Goal: Task Accomplishment & Management: Complete application form

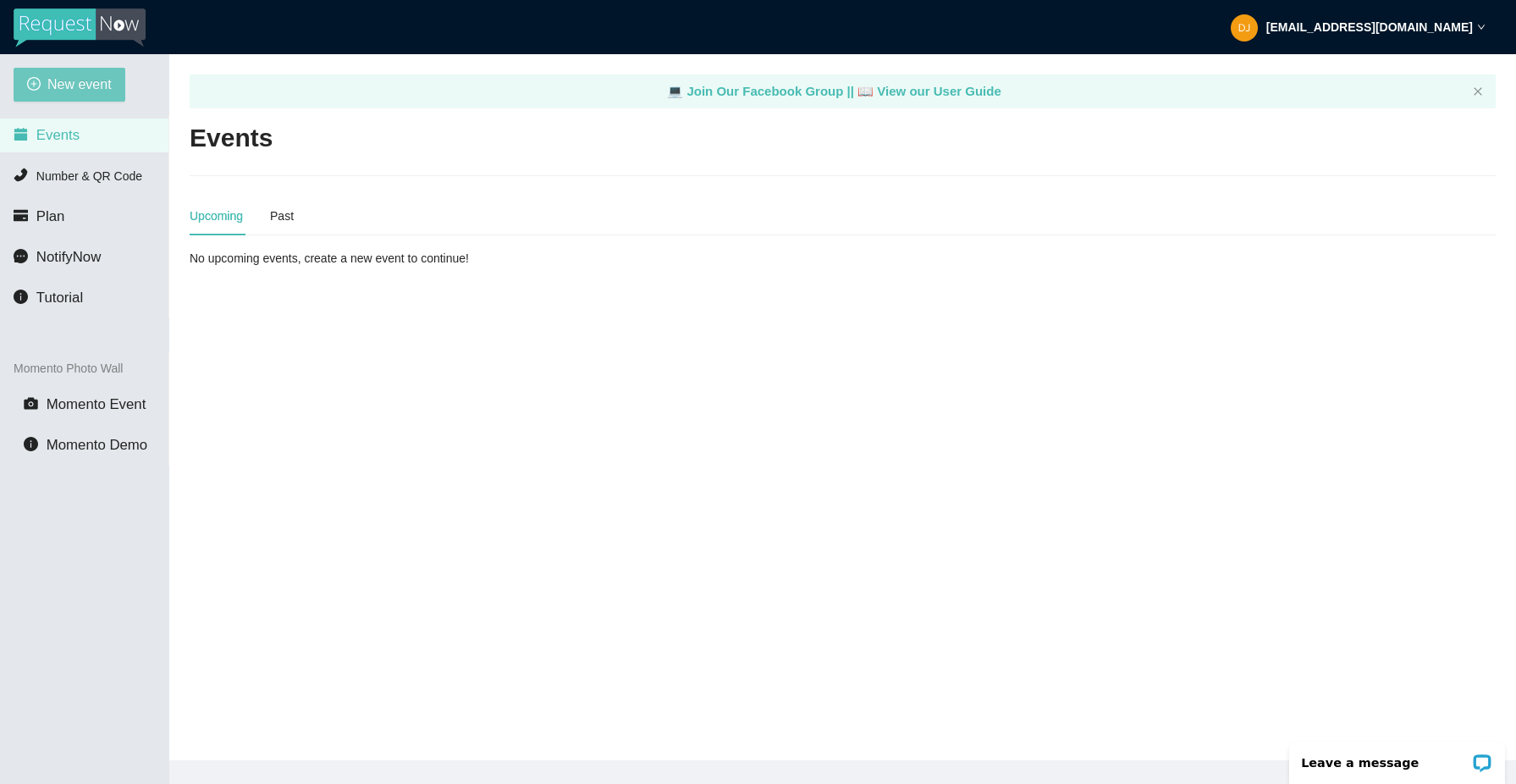
click at [68, 78] on span "New event" at bounding box center [80, 84] width 64 height 21
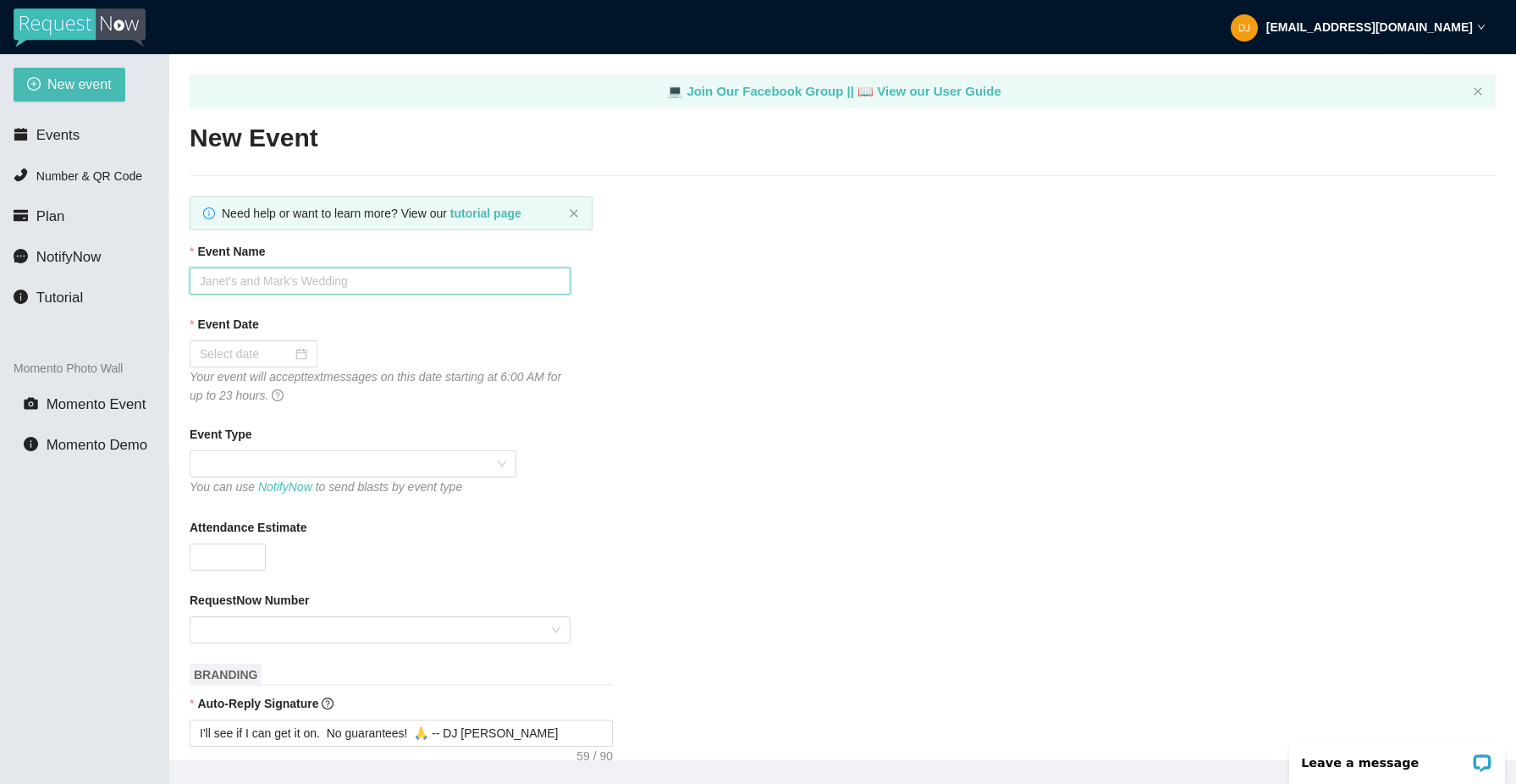
click at [350, 271] on input "Event Name" at bounding box center [380, 281] width 381 height 27
type input "Colton HS HC Dance"
click at [290, 358] on div at bounding box center [253, 353] width 108 height 18
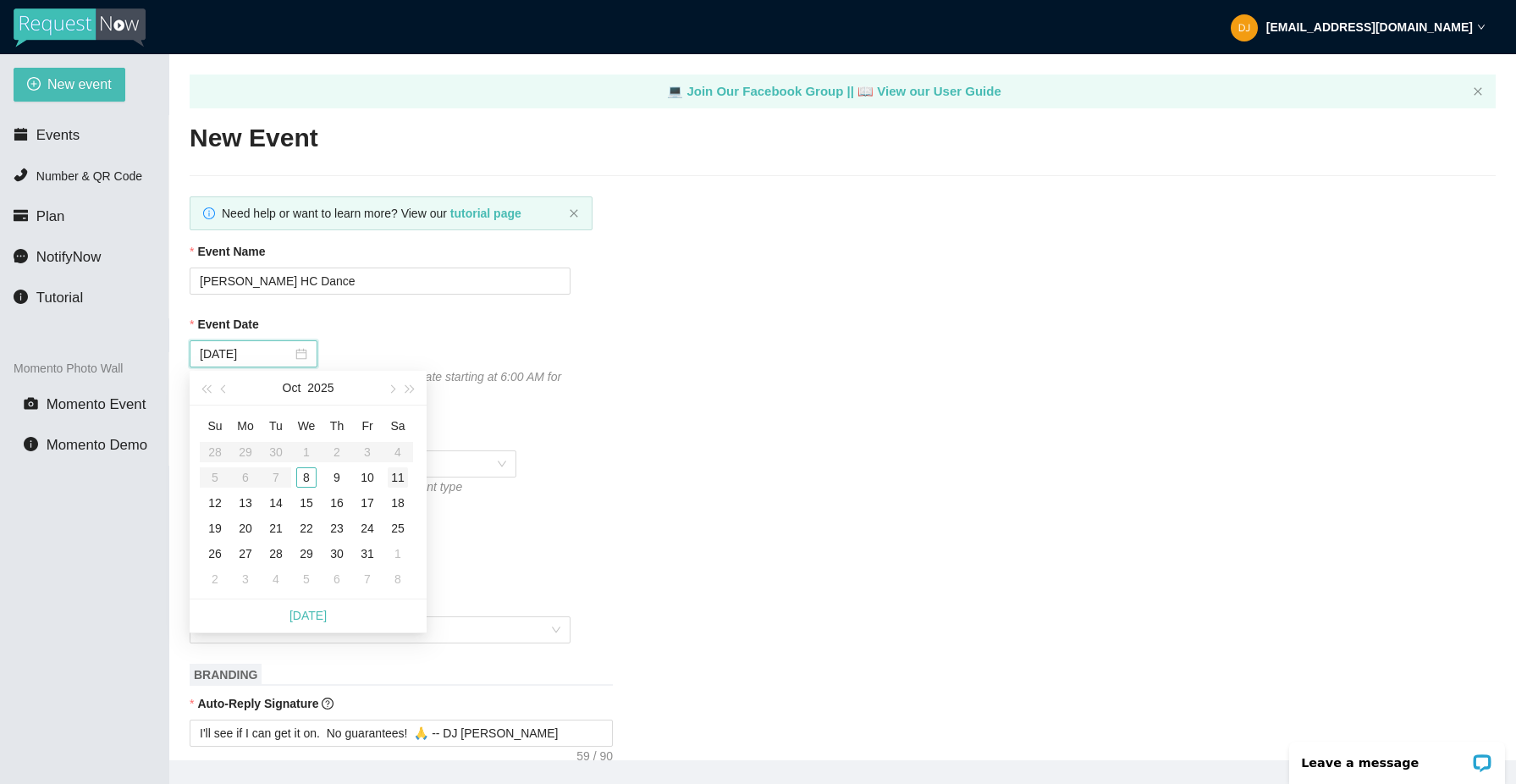
type input "10/11/2025"
click at [399, 474] on div "11" at bounding box center [398, 478] width 20 height 20
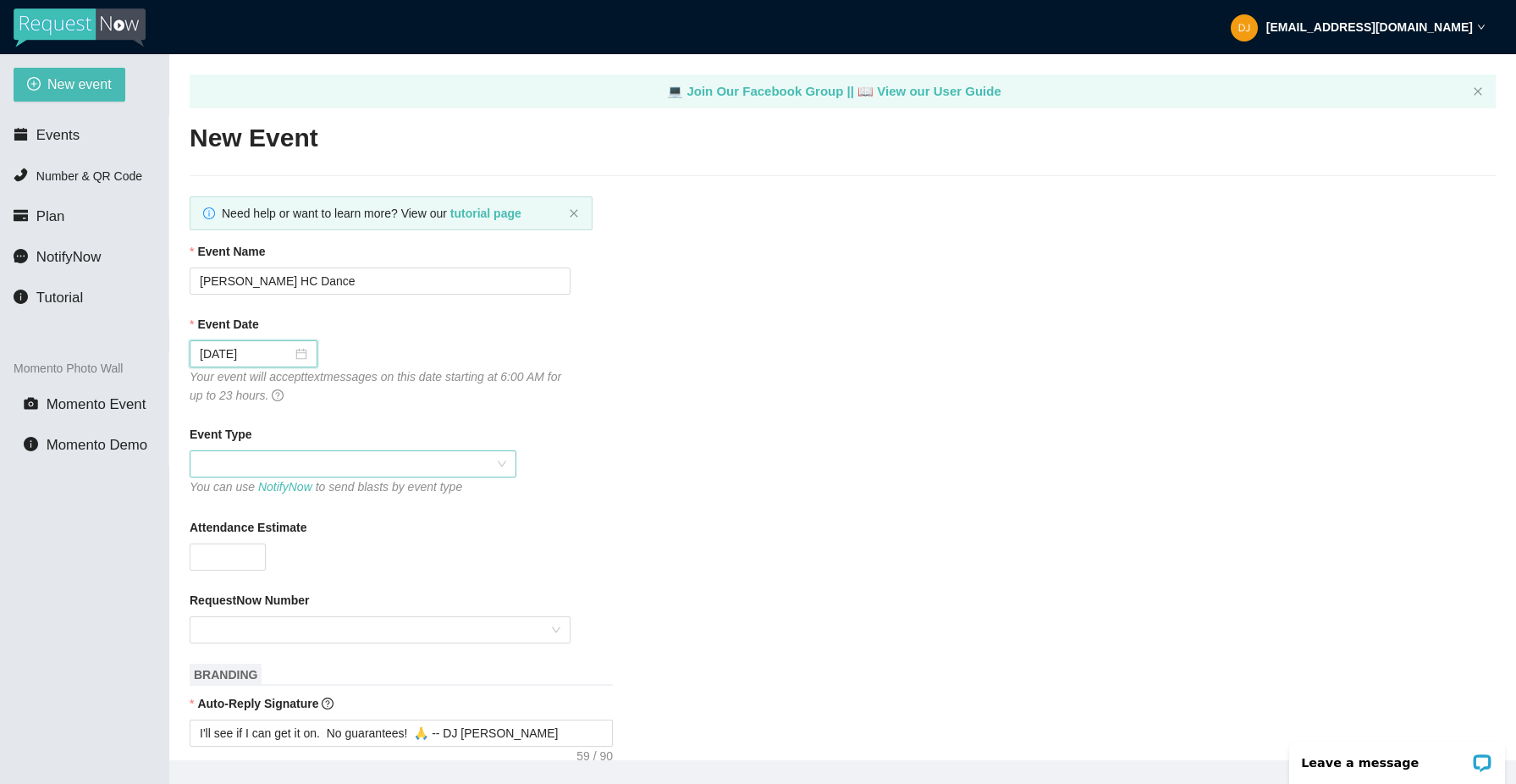
click at [339, 462] on span at bounding box center [353, 464] width 307 height 26
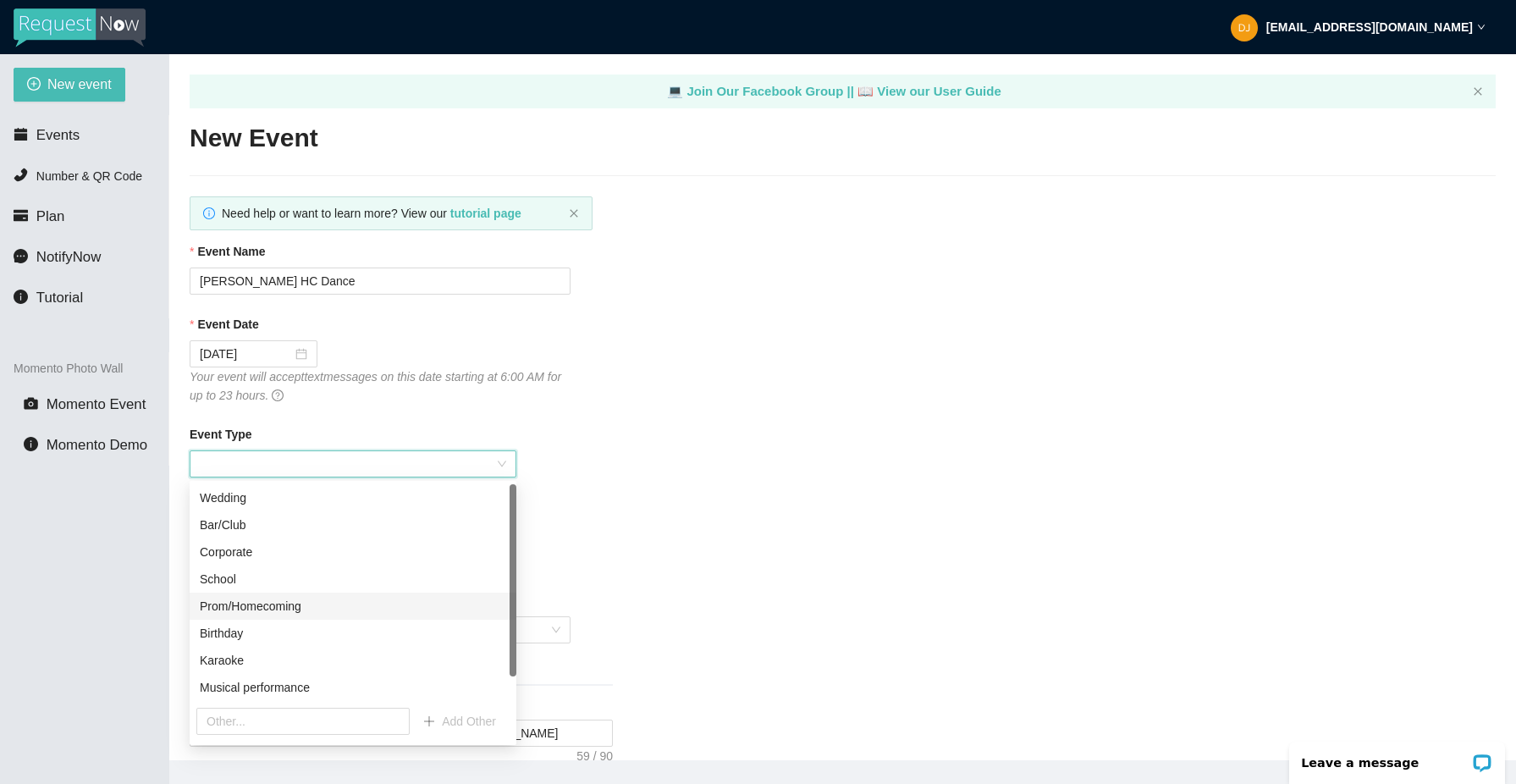
click at [288, 605] on div "Prom/Homecoming" at bounding box center [353, 605] width 307 height 18
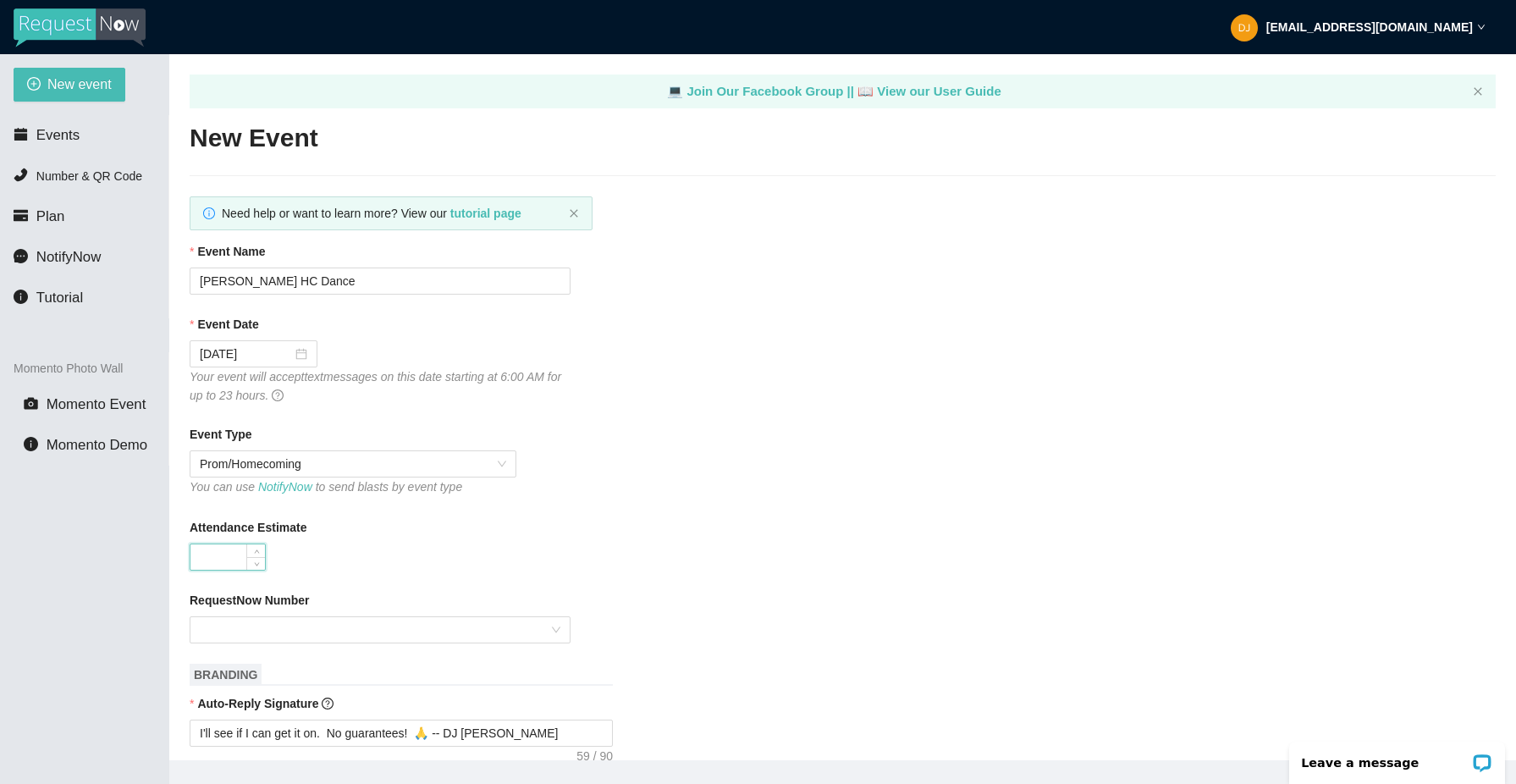
click at [230, 553] on input "Attendance Estimate" at bounding box center [227, 557] width 75 height 26
type input "600"
click at [322, 639] on input "RequestNow Number" at bounding box center [374, 629] width 349 height 26
click at [328, 721] on div "DJ L-Roc - (714) 912-6667" at bounding box center [380, 718] width 361 height 18
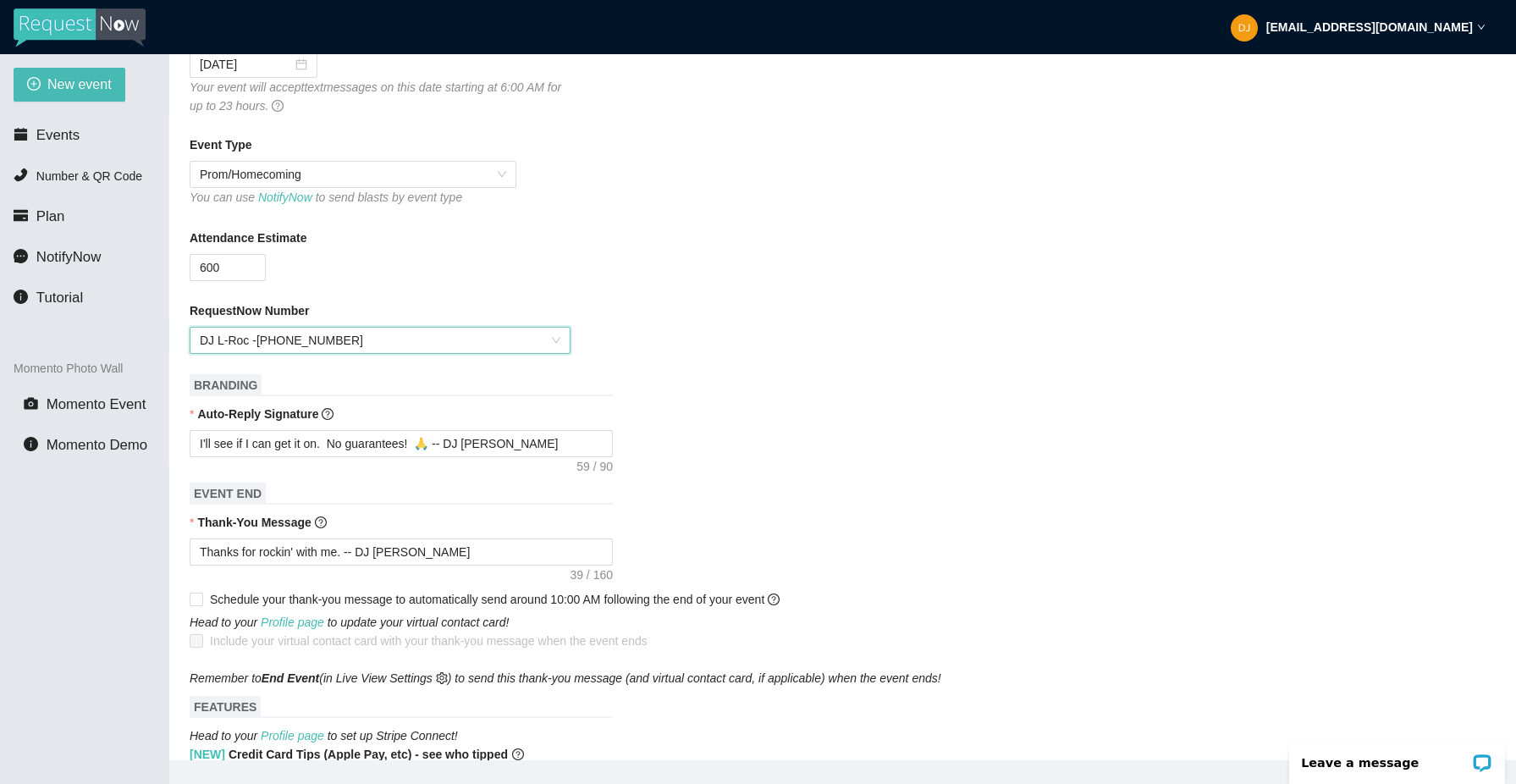
scroll to position [333, 0]
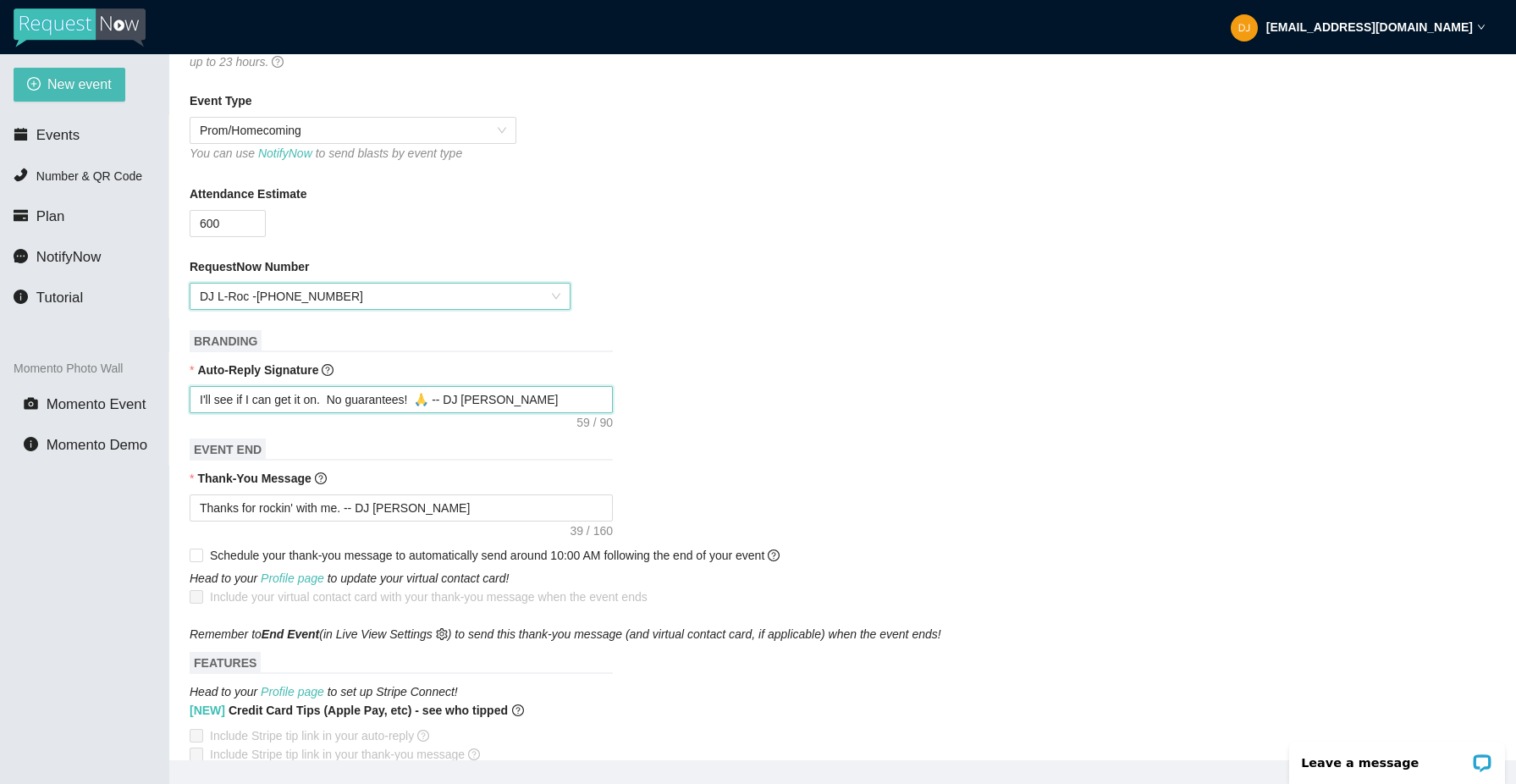
click at [488, 398] on textarea "I'll see if I can get it on. No guarantees! 🙏 -- DJ CHRIS" at bounding box center [401, 398] width 423 height 27
click at [488, 398] on textarea "I'll see if I can get it on. No guarantees! 🙏 -- DJ CHRIS" at bounding box center [401, 398] width 423 height 27
type textarea "I'll see if I can get it on. No guarantees! 🙏 -- DJ"
type textarea "I'll see if I can get it on. No guarantees! 🙏 -- D"
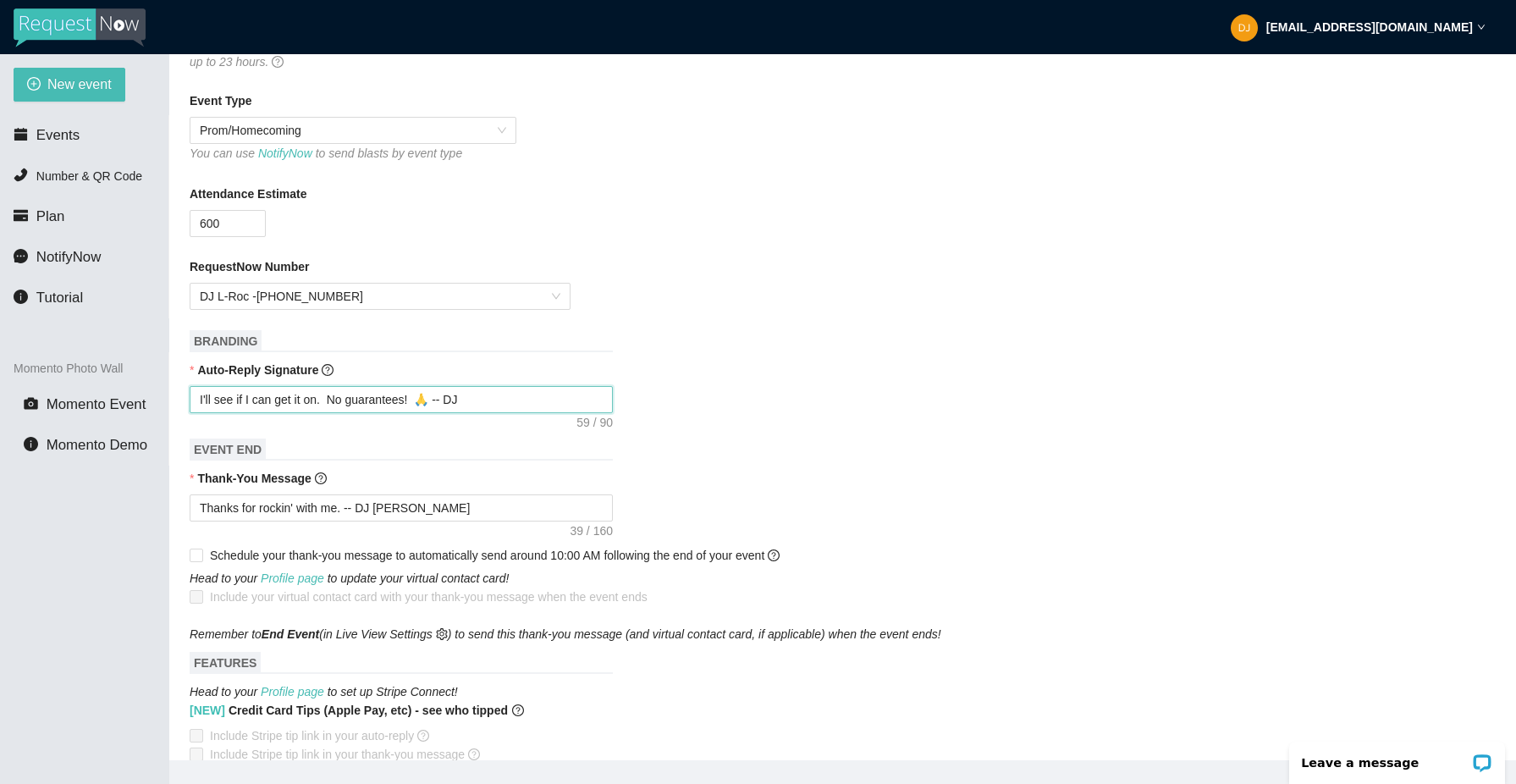
type textarea "I'll see if I can get it on. No guarantees! 🙏 -- D"
type textarea "I'll see if I can get it on. No guarantees! 🙏 --"
type textarea "I'll see if I can get it on. No guarantees! 🙏 -- L"
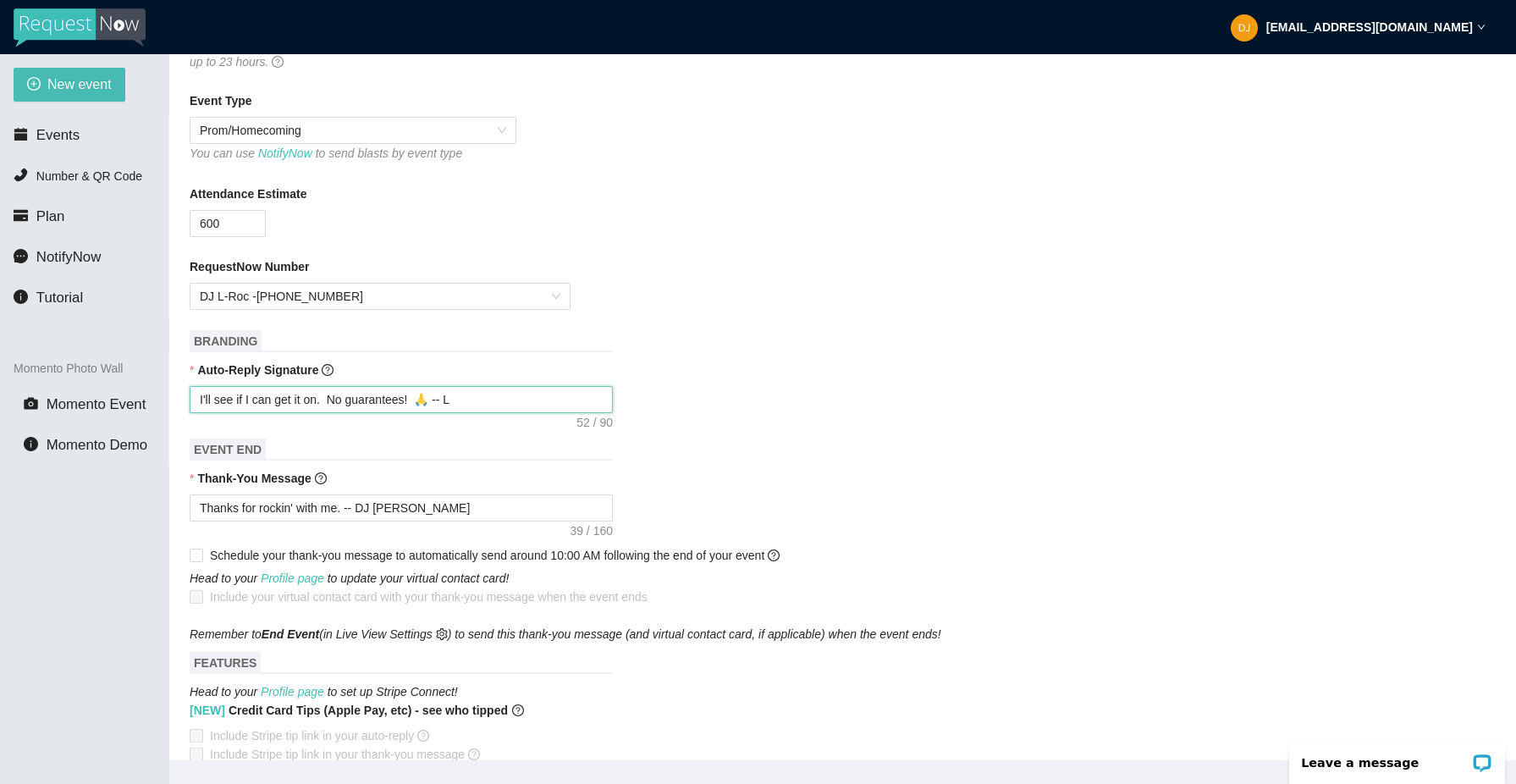
type textarea "I'll see if I can get it on. No guarantees! 🙏 -- L-"
type textarea "I'll see if I can get it on. No guarantees! 🙏 -- L-R"
type textarea "I'll see if I can get it on. No guarantees! 🙏 -- L-Ro"
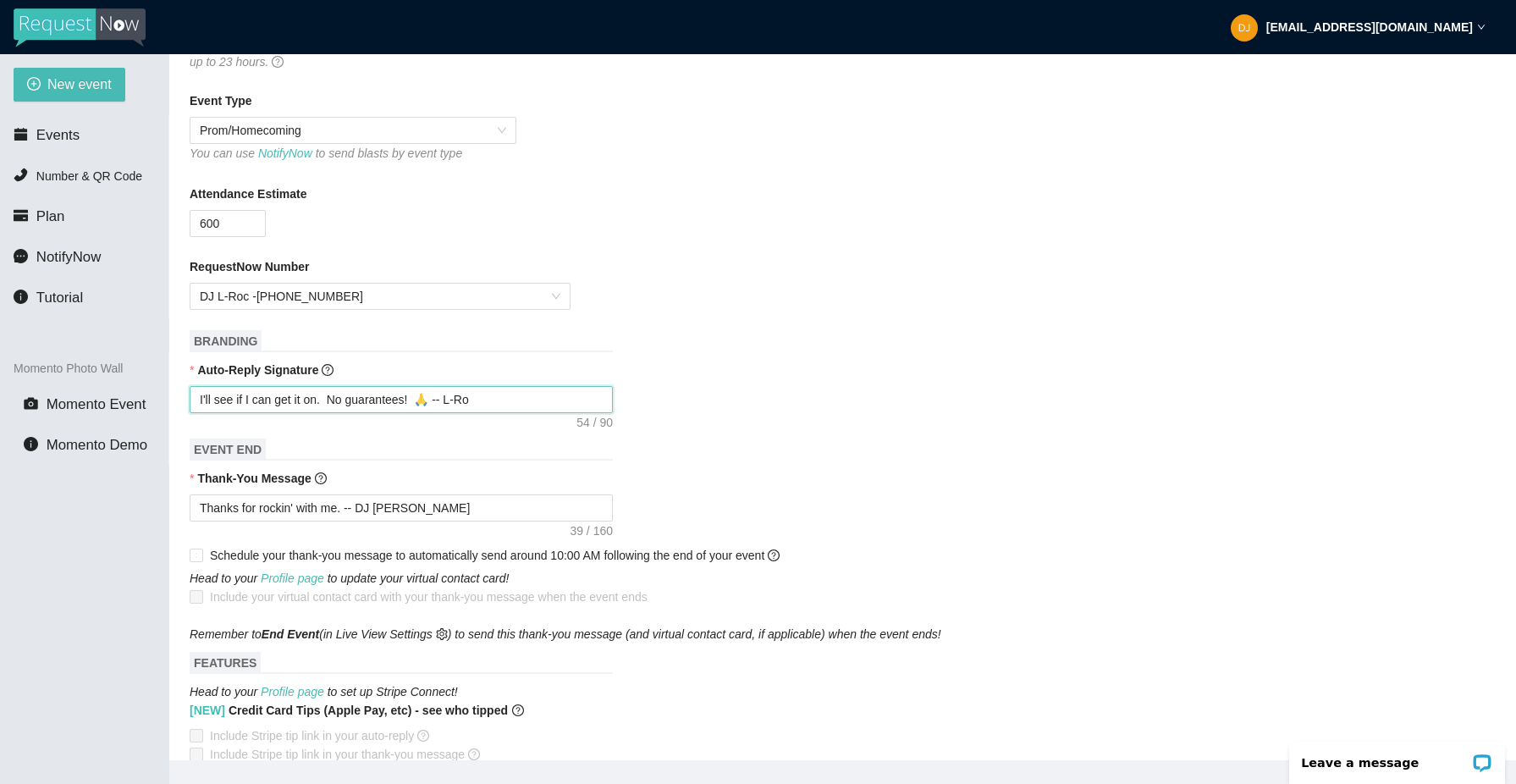
type textarea "I'll see if I can get it on. No guarantees! 🙏 -- L-Roc"
click at [432, 508] on textarea "Thanks for rockin' with me. -- DJ CHRIS" at bounding box center [401, 507] width 423 height 27
type textarea "Thanks for rockin' with me. -- DJ CHRI"
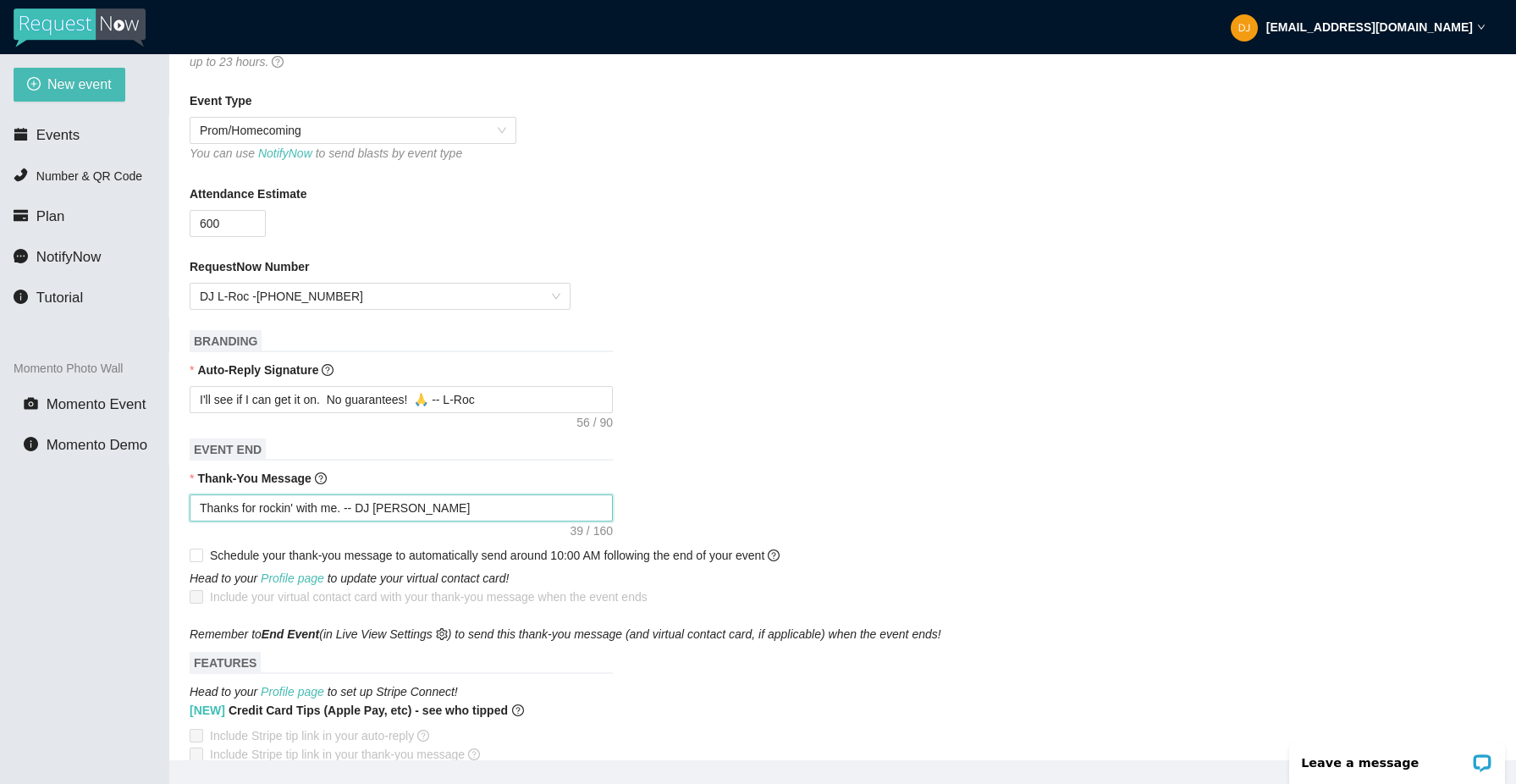
type textarea "Thanks for rockin' with me. -- DJ CHRI"
type textarea "Thanks for rockin' with me. -- DJ CHR"
type textarea "Thanks for rockin' with me. -- DJ CH"
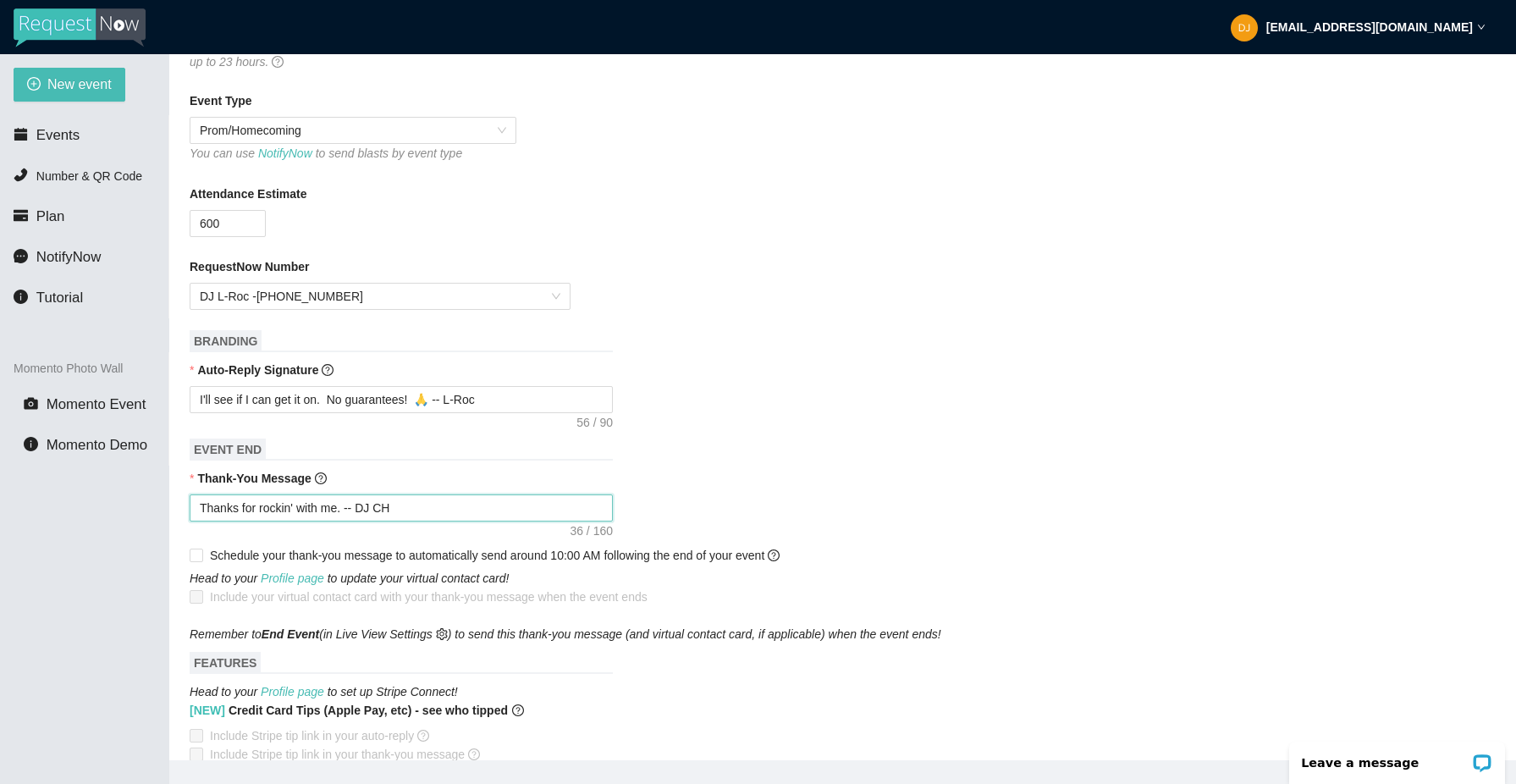
type textarea "Thanks for rockin' with me. -- DJ C"
type textarea "Thanks for rockin' with me. -- DJ"
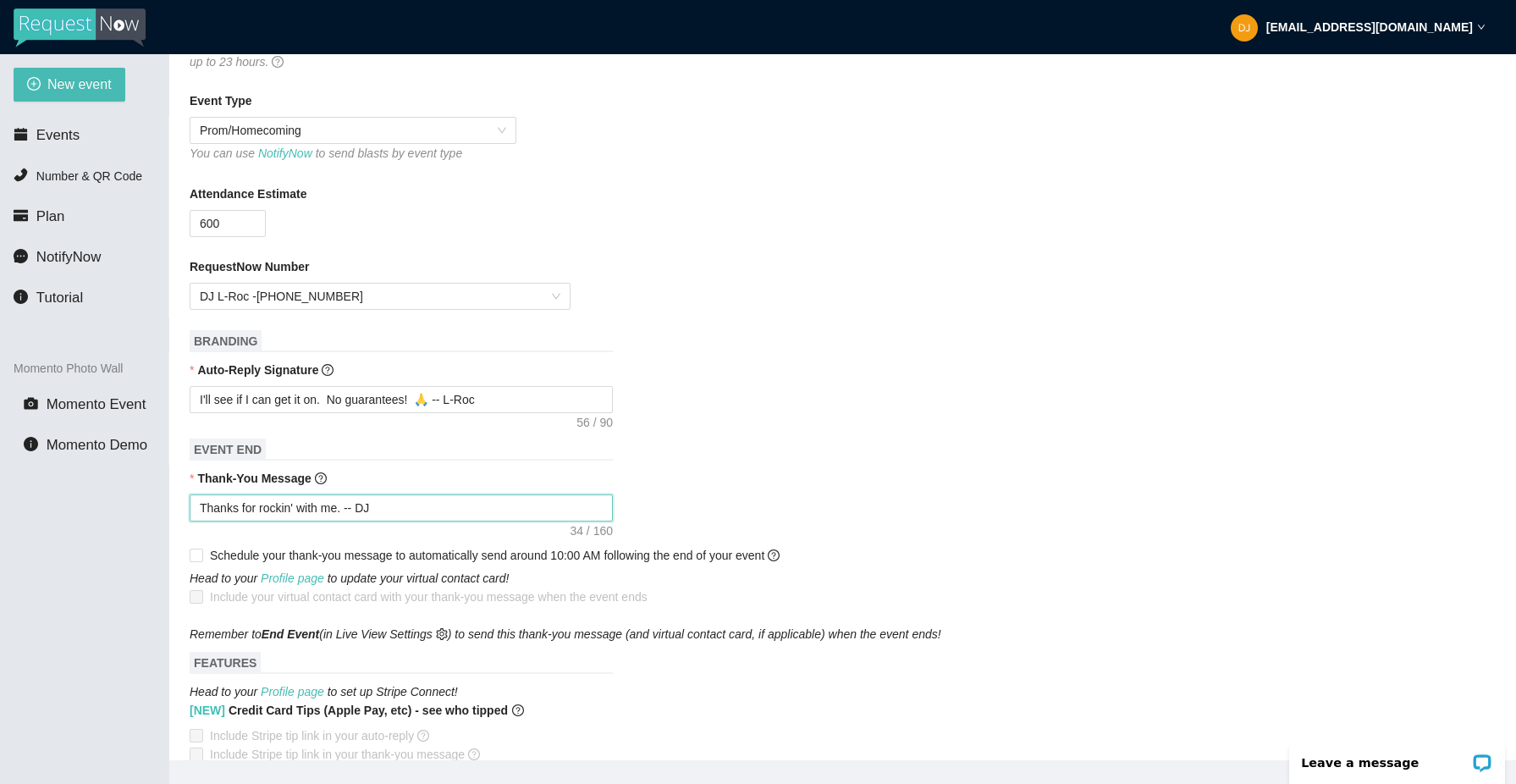
type textarea "Thanks for rockin' with me. -- DJ"
type textarea "Thanks for rockin' with me. -- D"
type textarea "Thanks for rockin' with me. --"
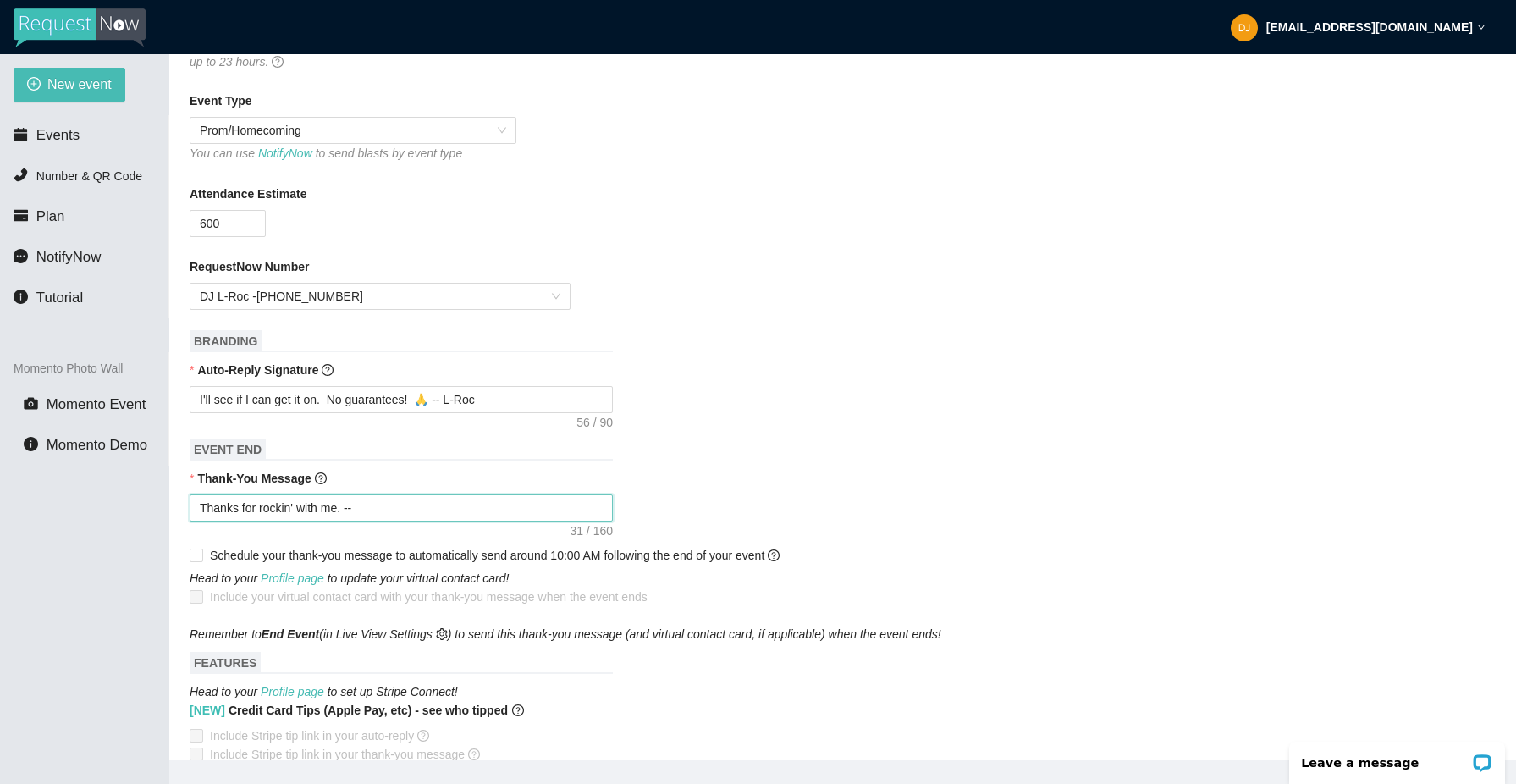
type textarea "Thanks for rockin' with me. -- L"
type textarea "Thanks for rockin' with me. -- L-"
type textarea "Thanks for rockin' with me. -- L-R"
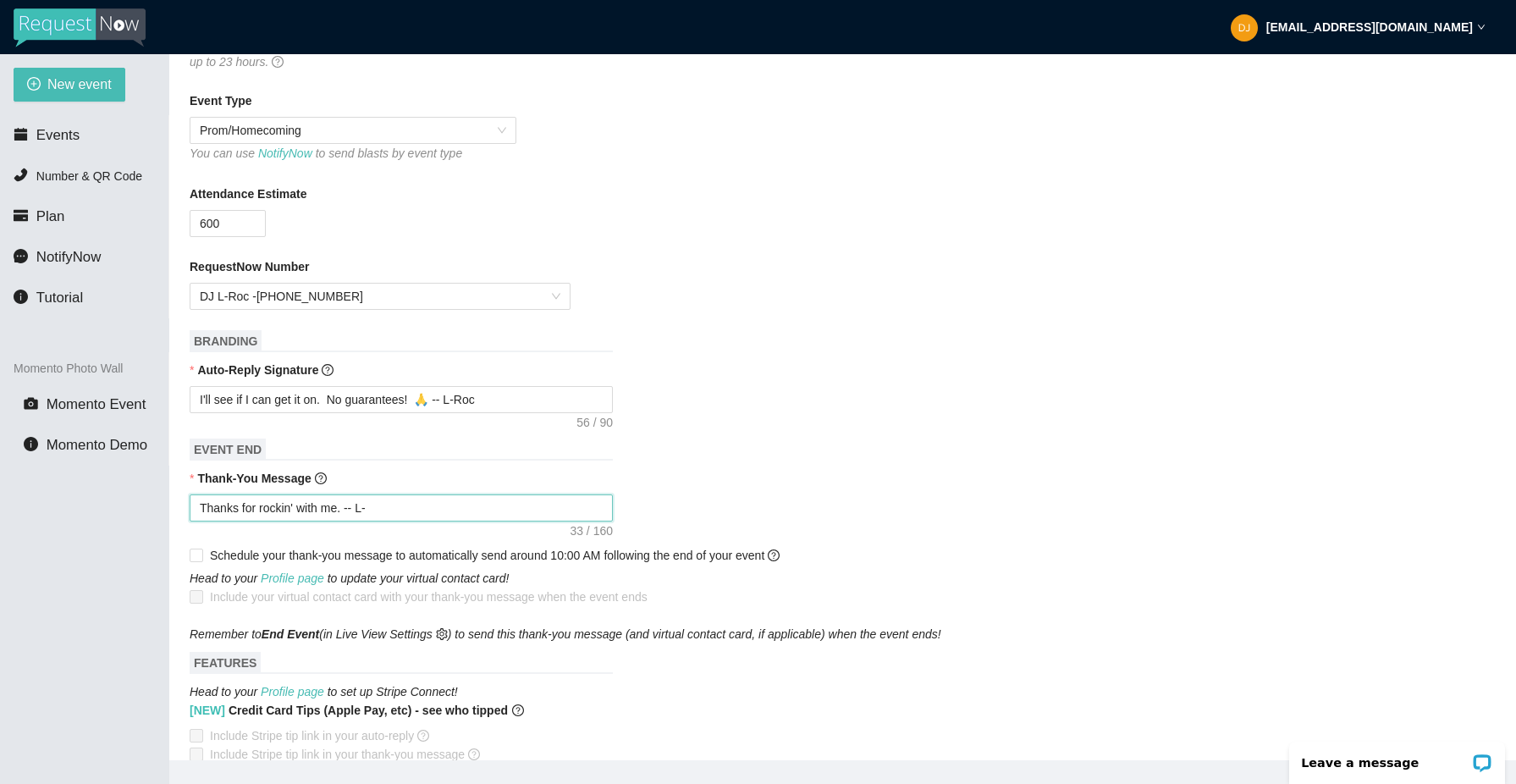
type textarea "Thanks for rockin' with me. -- L-R"
type textarea "Thanks for rockin' with me. -- L-Ro"
type textarea "Thanks for rockin' with me. -- L-Roc"
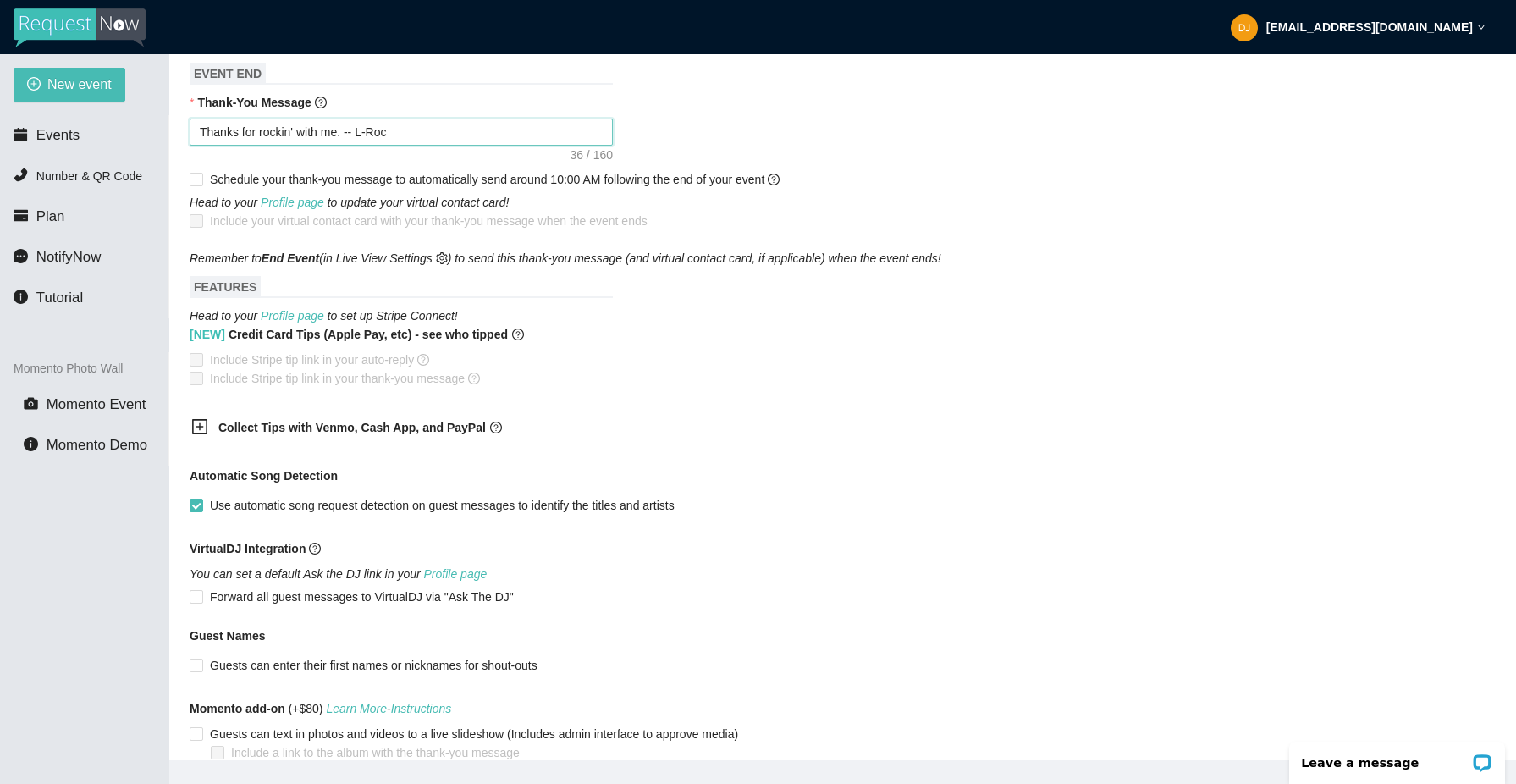
scroll to position [711, 0]
type textarea "Thanks for rockin' with me. -- L-Roc"
click at [195, 417] on icon "plus-square" at bounding box center [200, 424] width 17 height 17
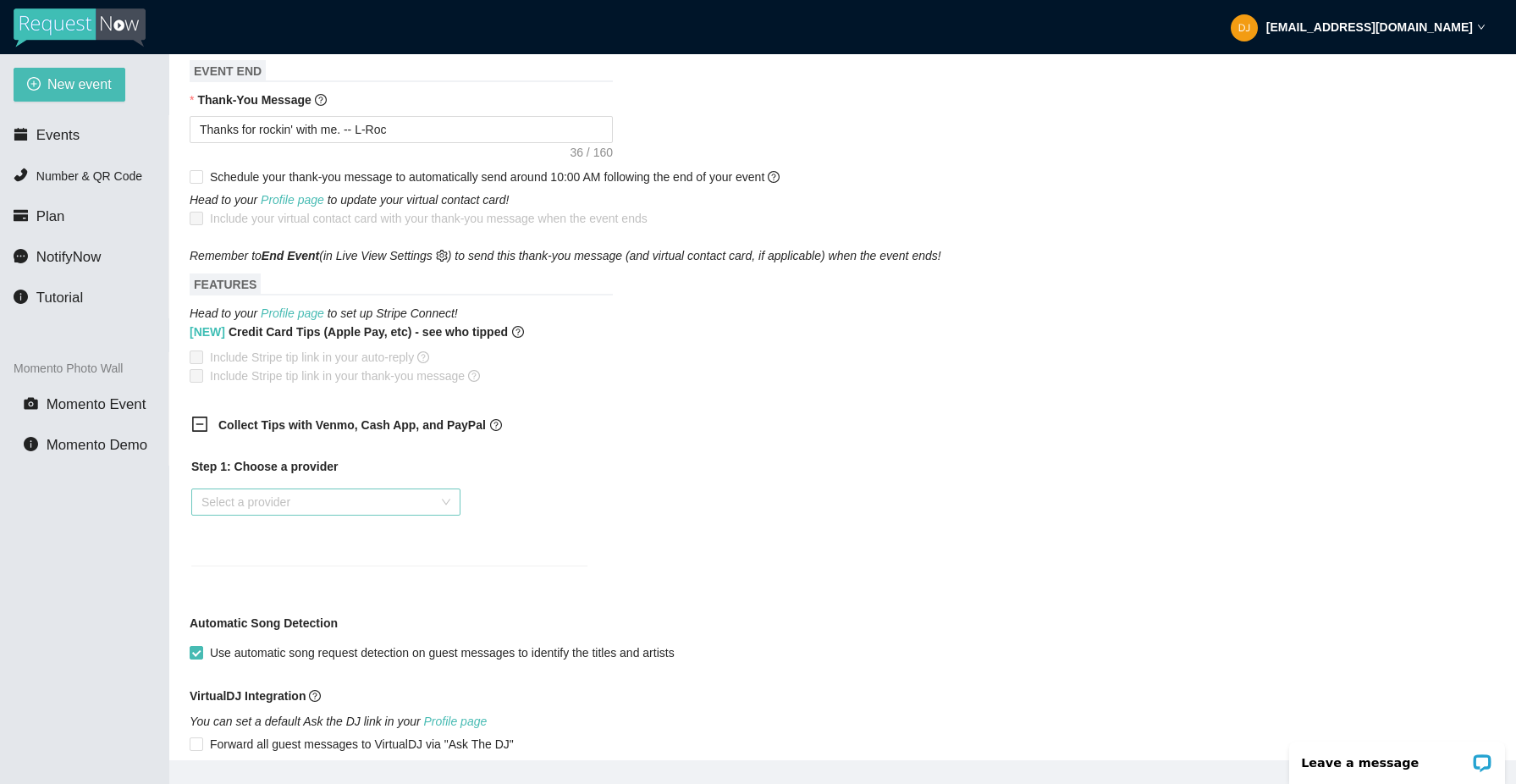
click at [240, 511] on input "search" at bounding box center [320, 502] width 237 height 26
click at [201, 420] on icon "minus-square" at bounding box center [200, 424] width 17 height 17
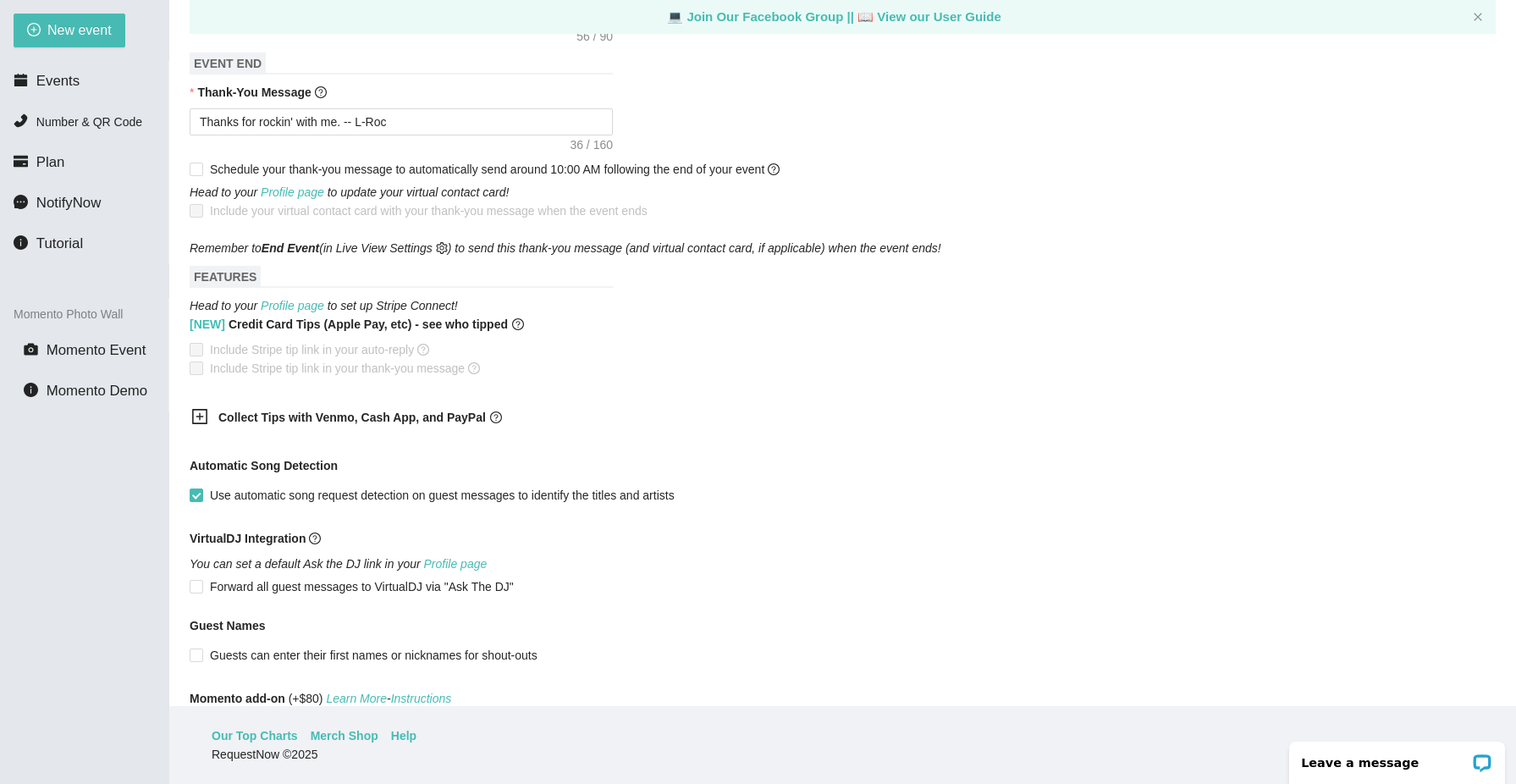
scroll to position [812, 0]
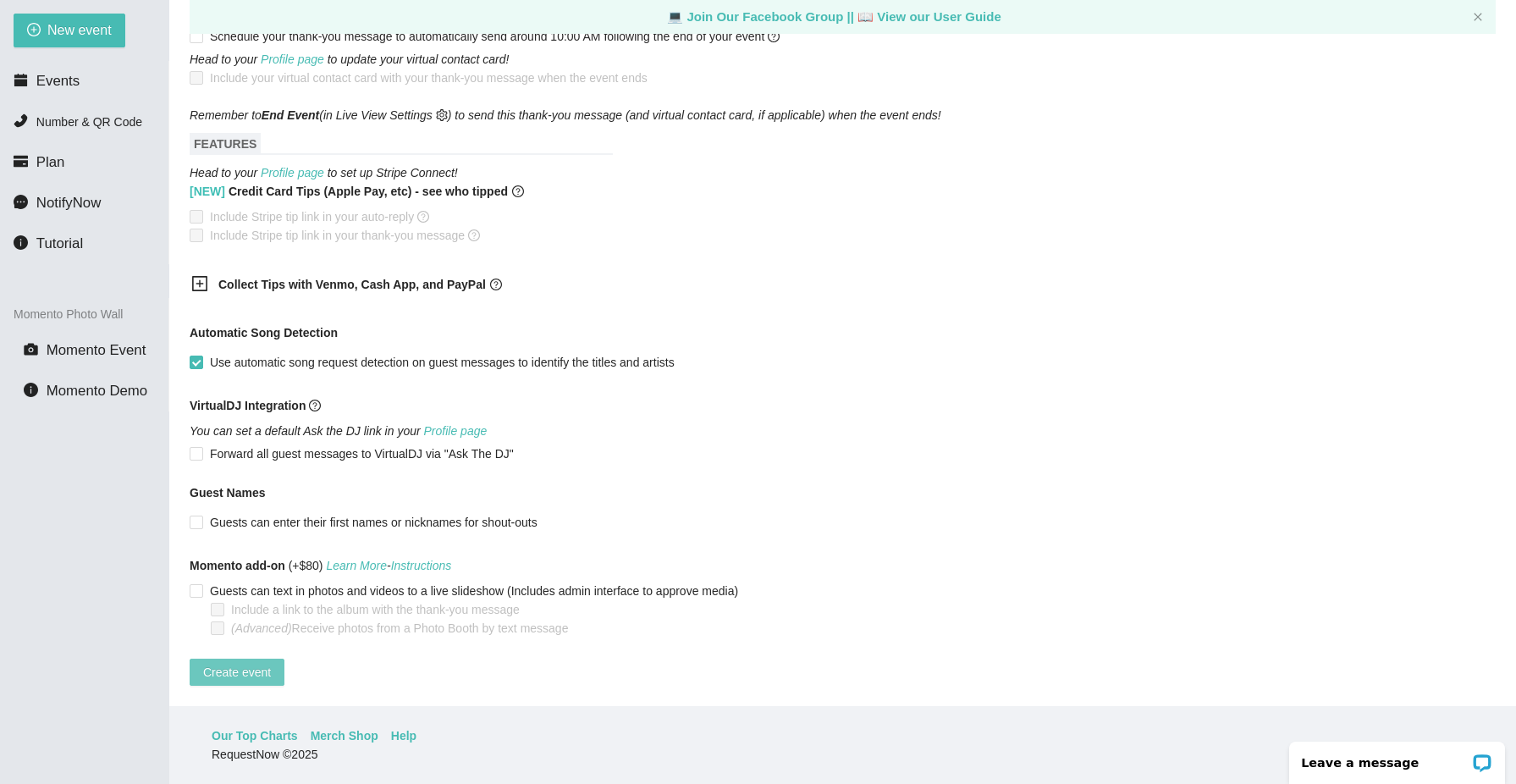
click at [239, 663] on span "Create event" at bounding box center [237, 672] width 68 height 18
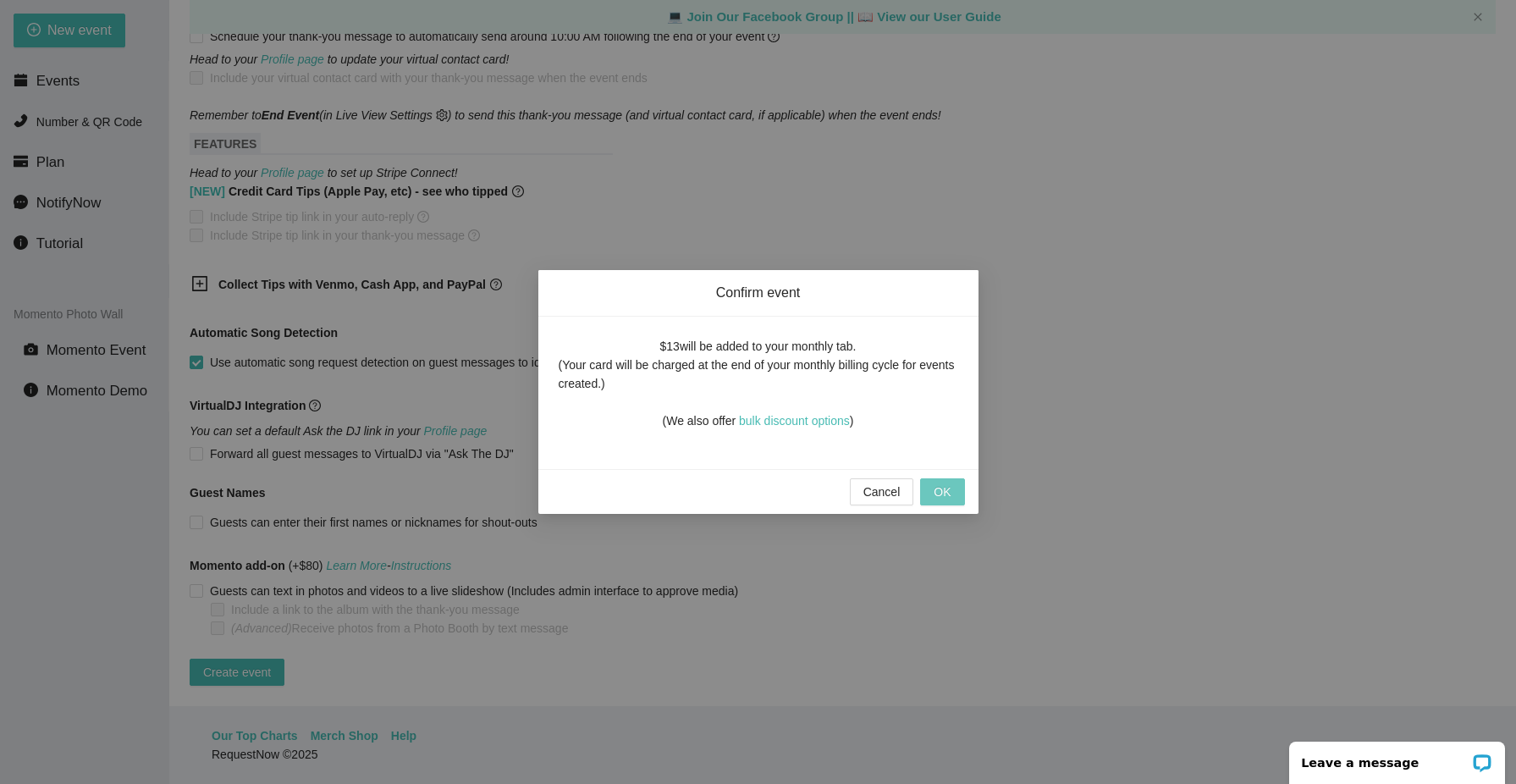
click at [949, 487] on span "OK" at bounding box center [942, 491] width 17 height 18
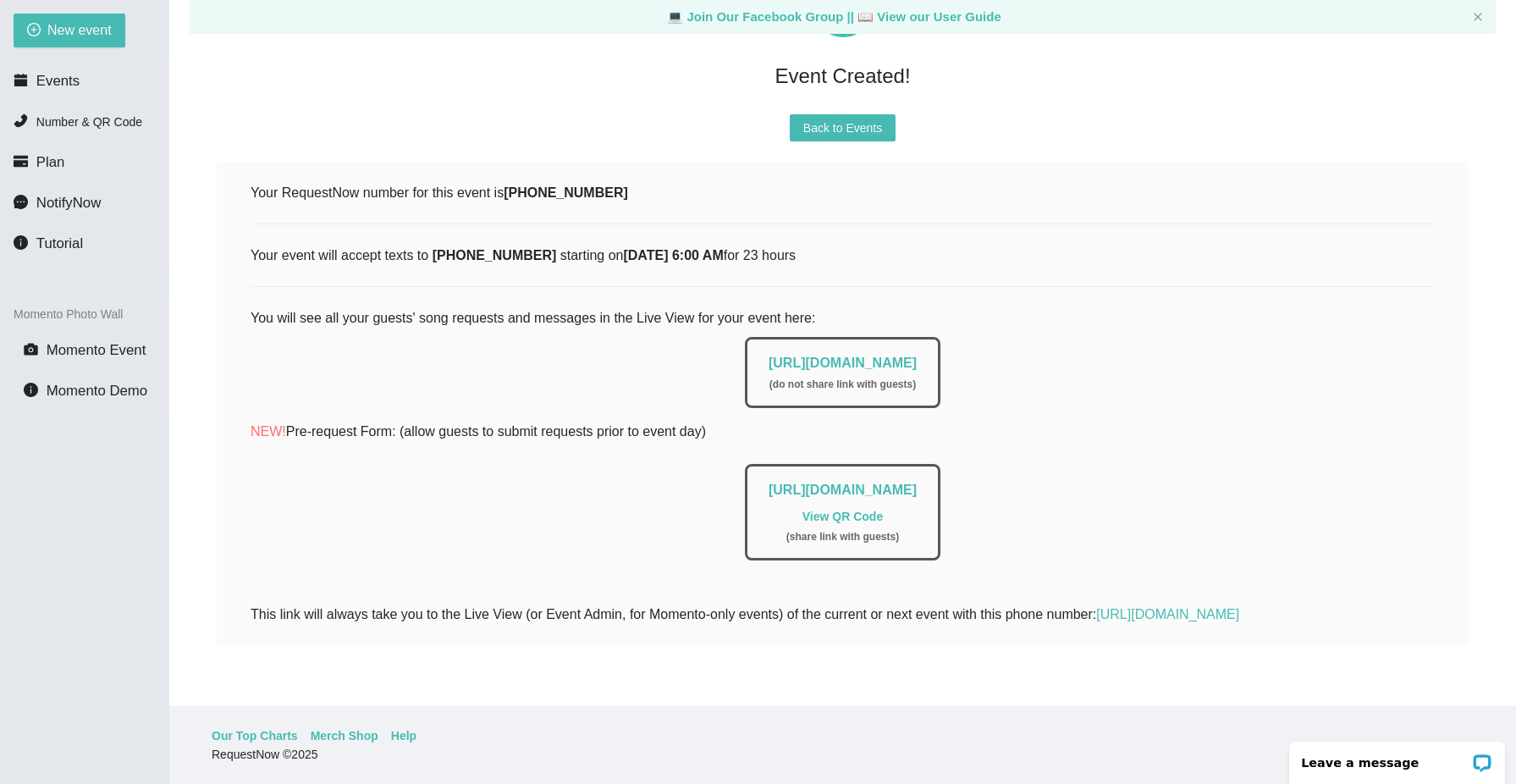
scroll to position [144, 0]
click at [96, 34] on span "New event" at bounding box center [80, 29] width 64 height 21
type textarea "https://virtualdj.com/ask/DJ_Spinz"
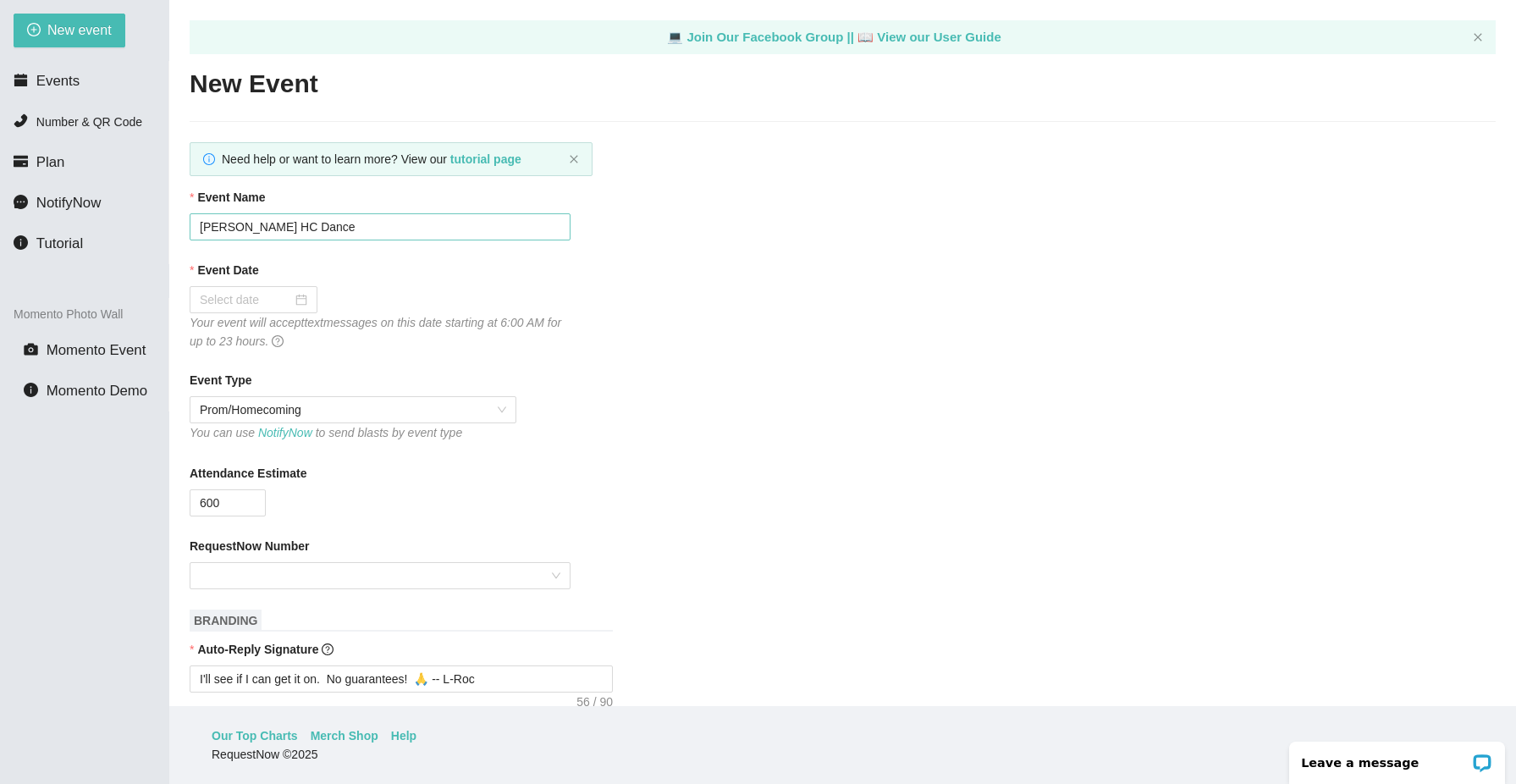
scroll to position [0, 0]
click at [216, 224] on input "Colton HS HC Dance" at bounding box center [380, 226] width 381 height 27
type input "St. Margaret's HC Dance"
click at [264, 301] on input "Event Date" at bounding box center [246, 299] width 92 height 18
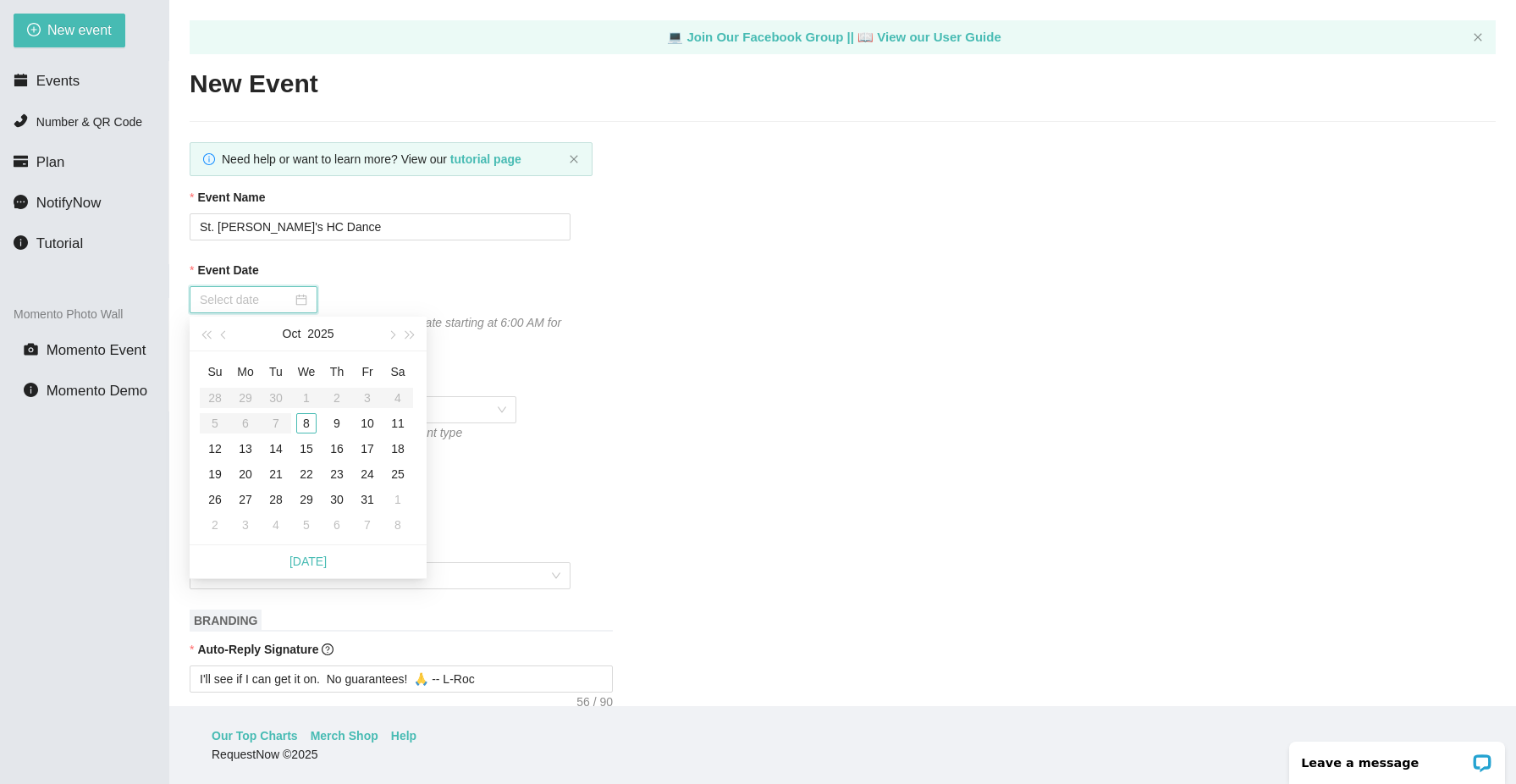
click at [301, 300] on div at bounding box center [253, 299] width 128 height 27
type input "10/11/2025"
click at [401, 427] on div "11" at bounding box center [398, 423] width 20 height 20
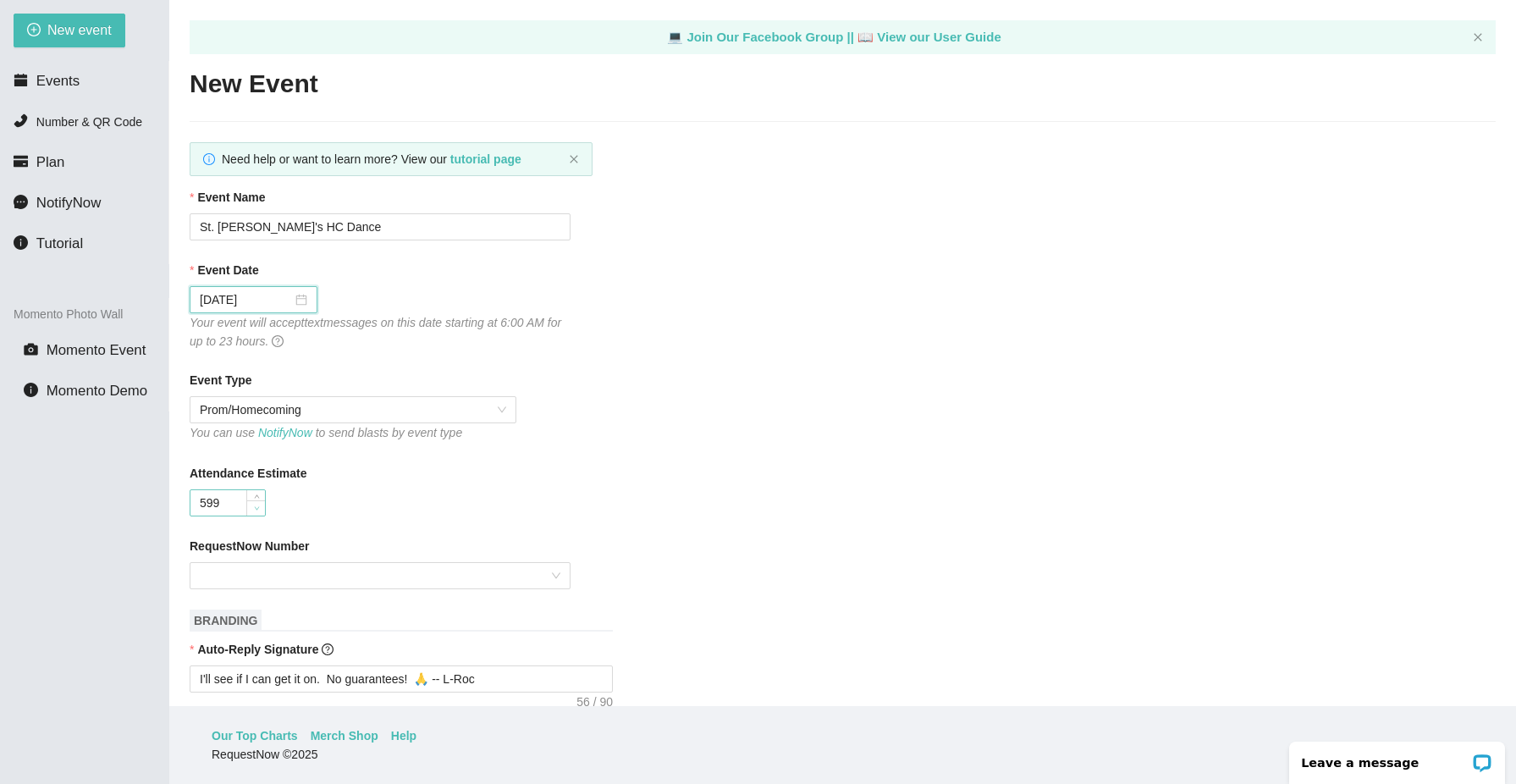
click at [253, 502] on span "Decrease Value" at bounding box center [256, 508] width 18 height 16
click at [236, 500] on input "598" at bounding box center [227, 503] width 75 height 26
type input "350"
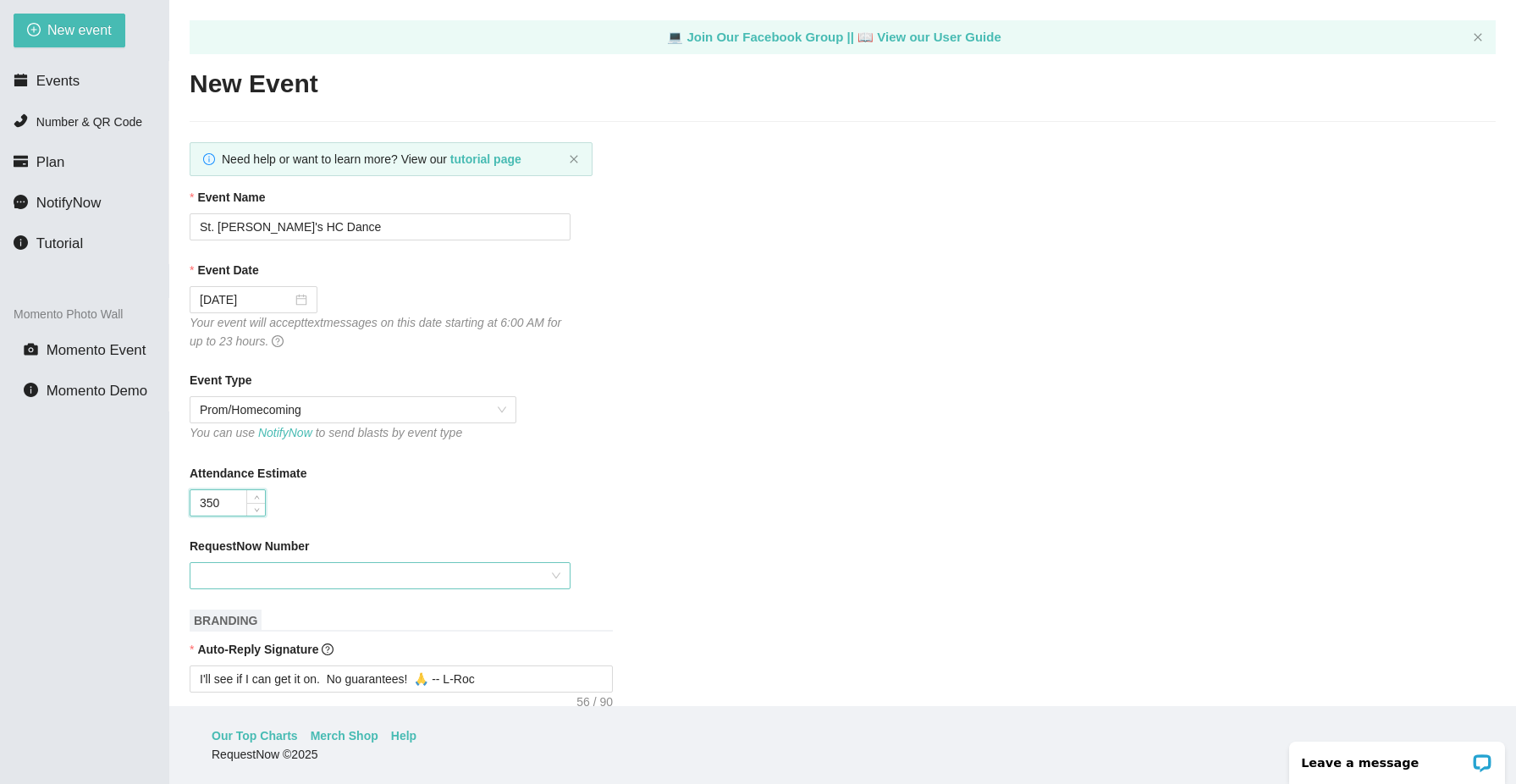
click at [257, 577] on input "RequestNow Number" at bounding box center [374, 576] width 349 height 26
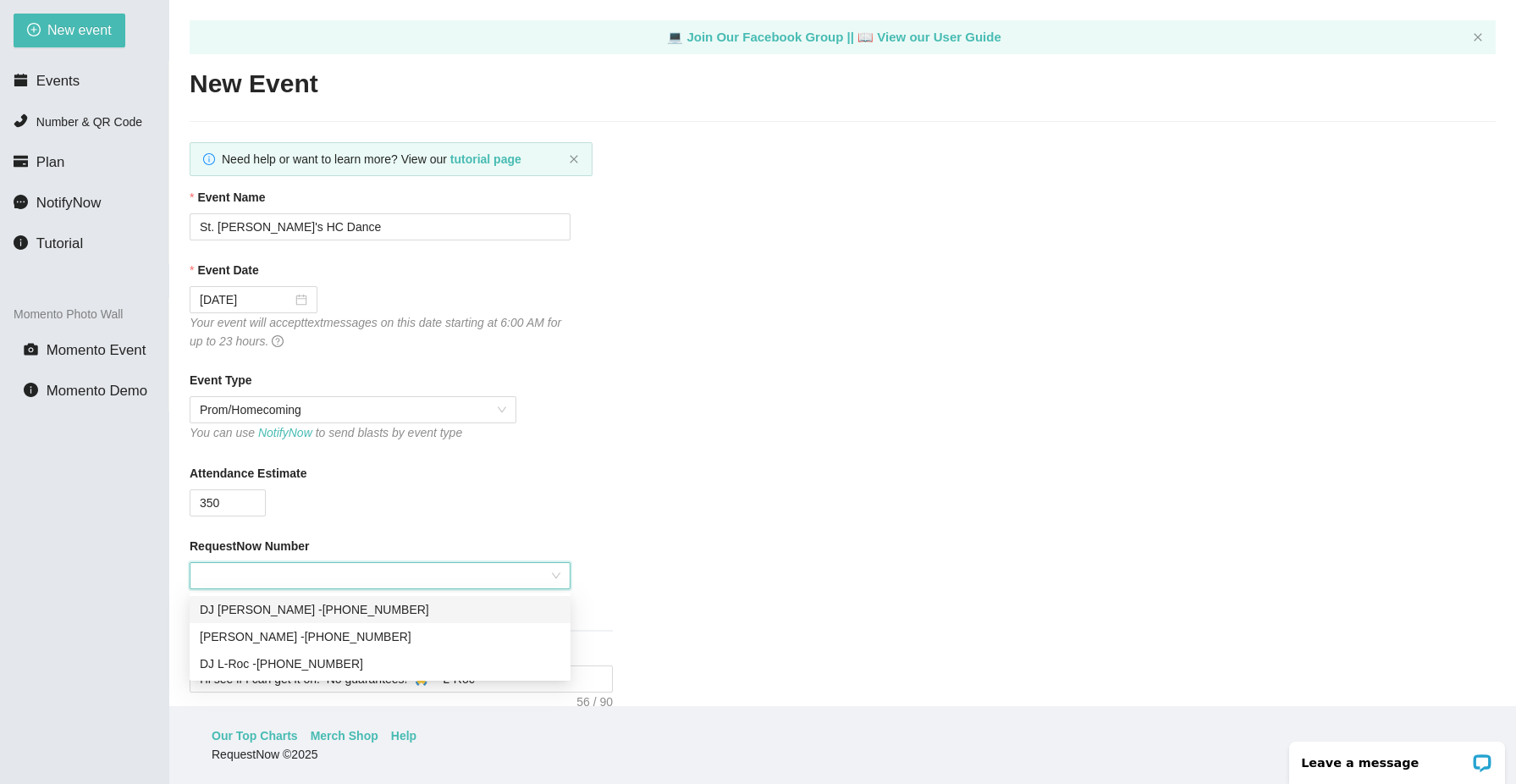
click at [272, 613] on div "DJ Chris - (949) 438-3793" at bounding box center [380, 609] width 361 height 18
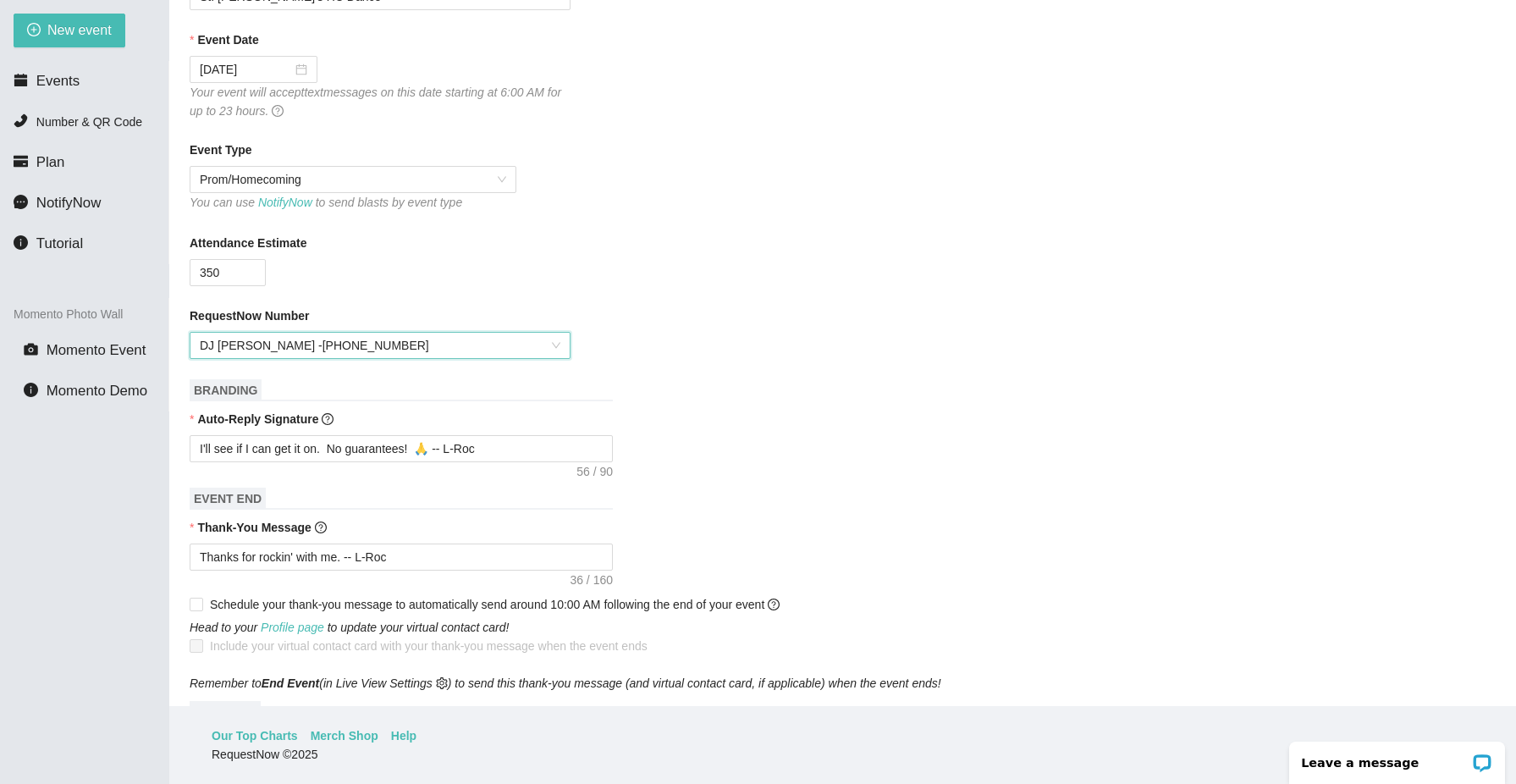
scroll to position [235, 0]
click at [492, 438] on textarea "I'll see if I can get it on. No guarantees! 🙏 -- L-Roc" at bounding box center [401, 444] width 423 height 27
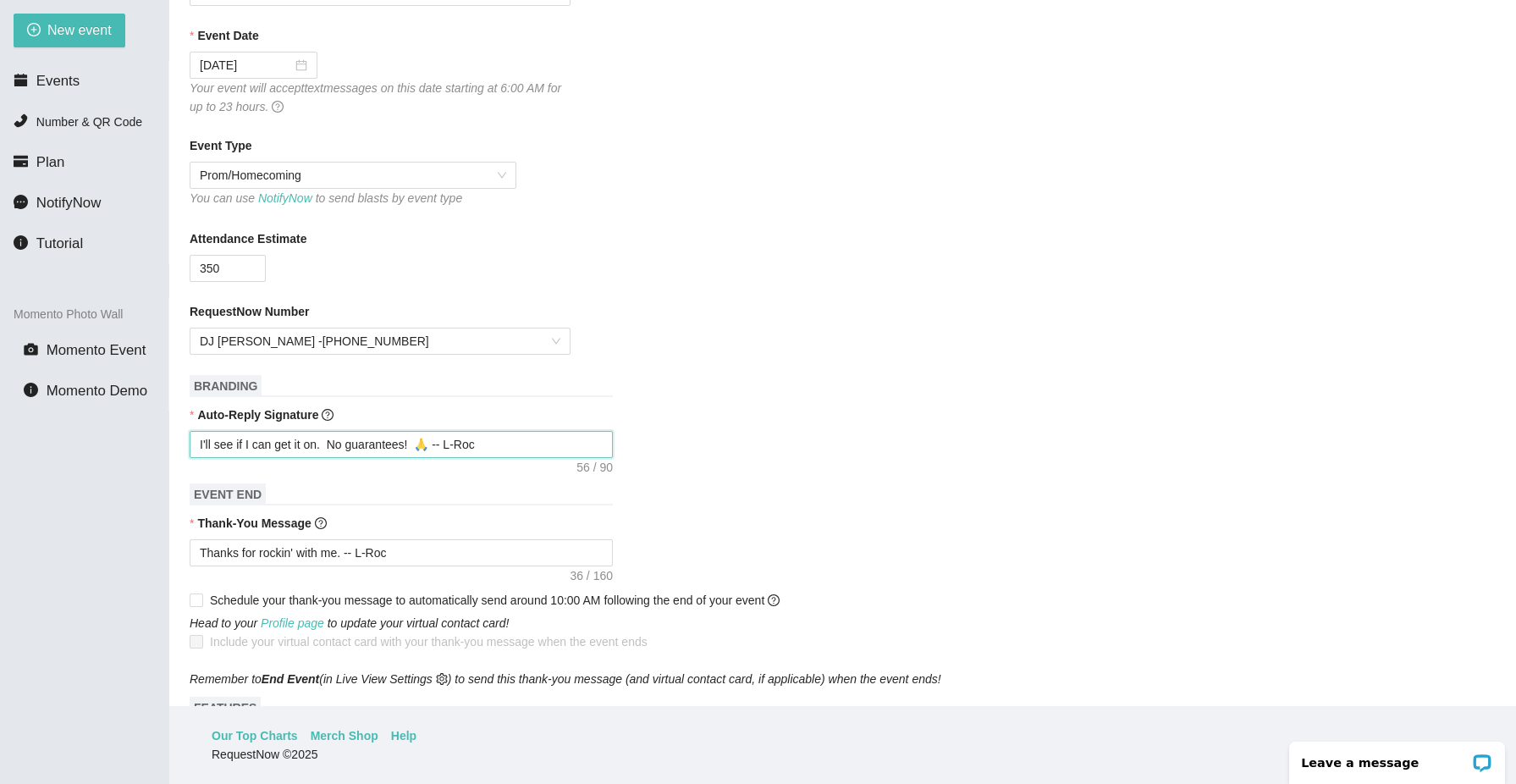
type textarea "I'll see if I can get it on. No guarantees! 🙏 -- L-Ro"
type textarea "I'll see if I can get it on. No guarantees! 🙏 -- L-R"
type textarea "I'll see if I can get it on. No guarantees! 🙏 -- L-"
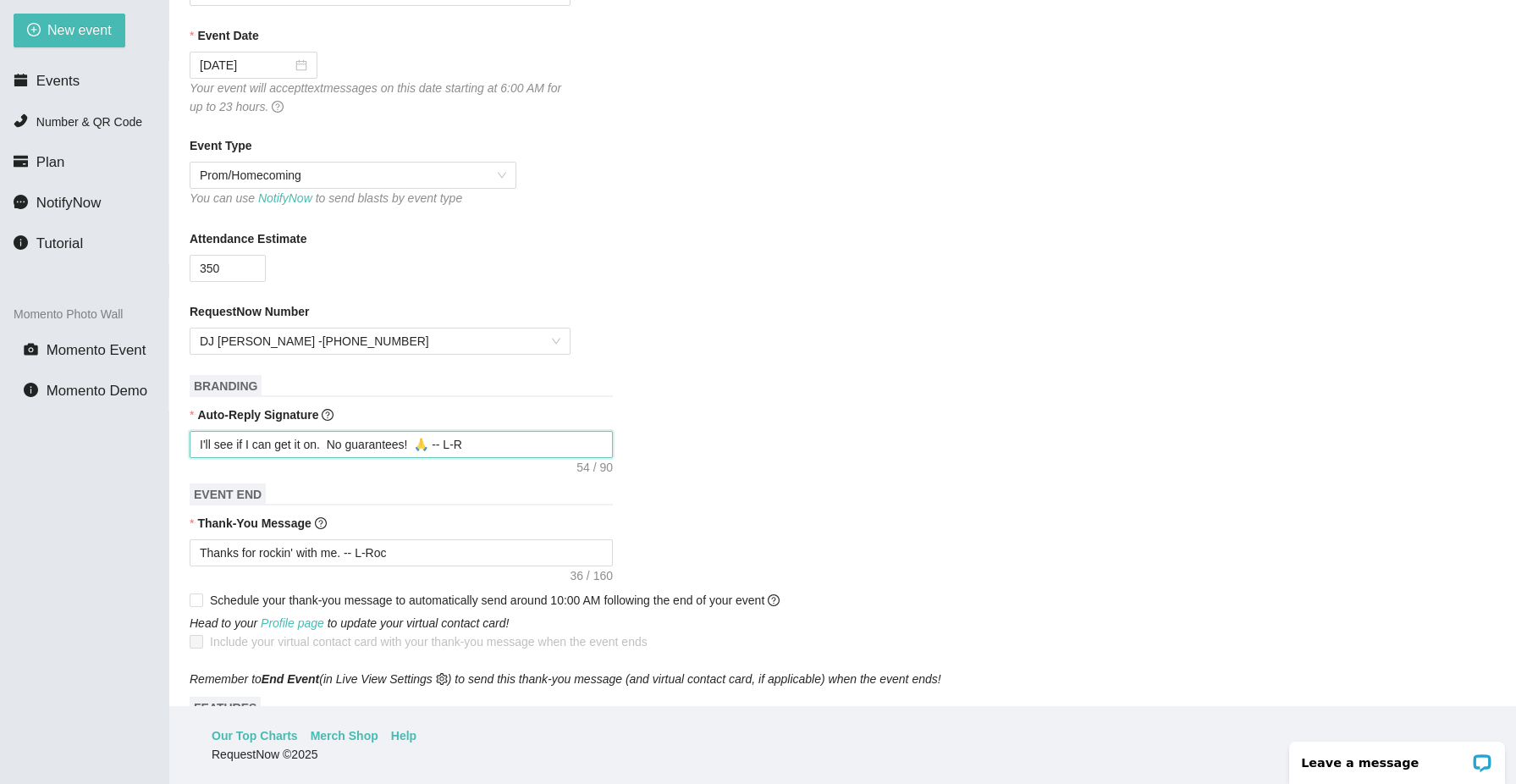
type textarea "I'll see if I can get it on. No guarantees! 🙏 -- L-"
type textarea "I'll see if I can get it on. No guarantees! 🙏 -- L"
type textarea "I'll see if I can get it on. No guarantees! 🙏 --"
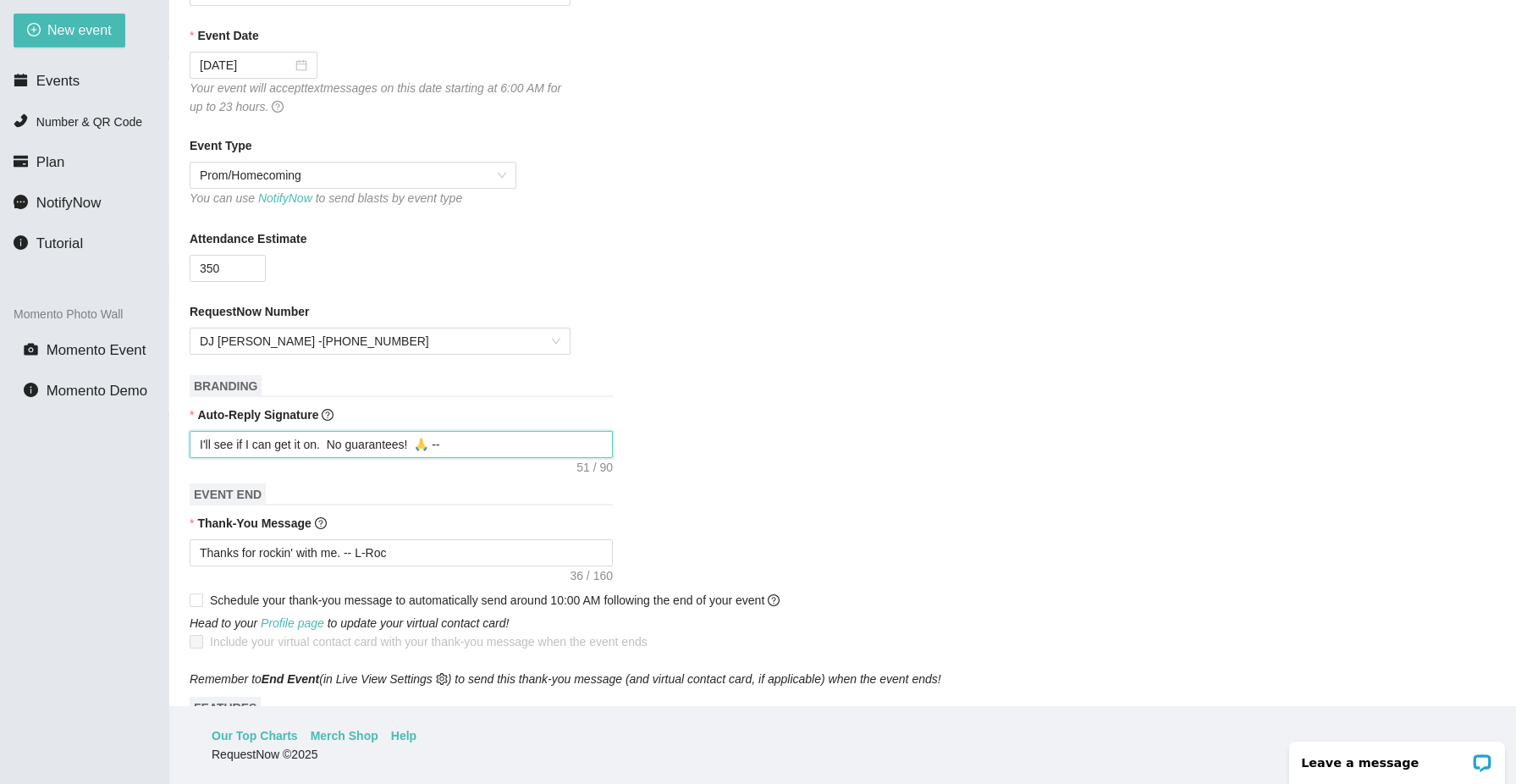
type textarea "I'll see if I can get it on. No guarantees! 🙏 -- D"
type textarea "I'll see if I can get it on. No guarantees! 🙏 -- DJ"
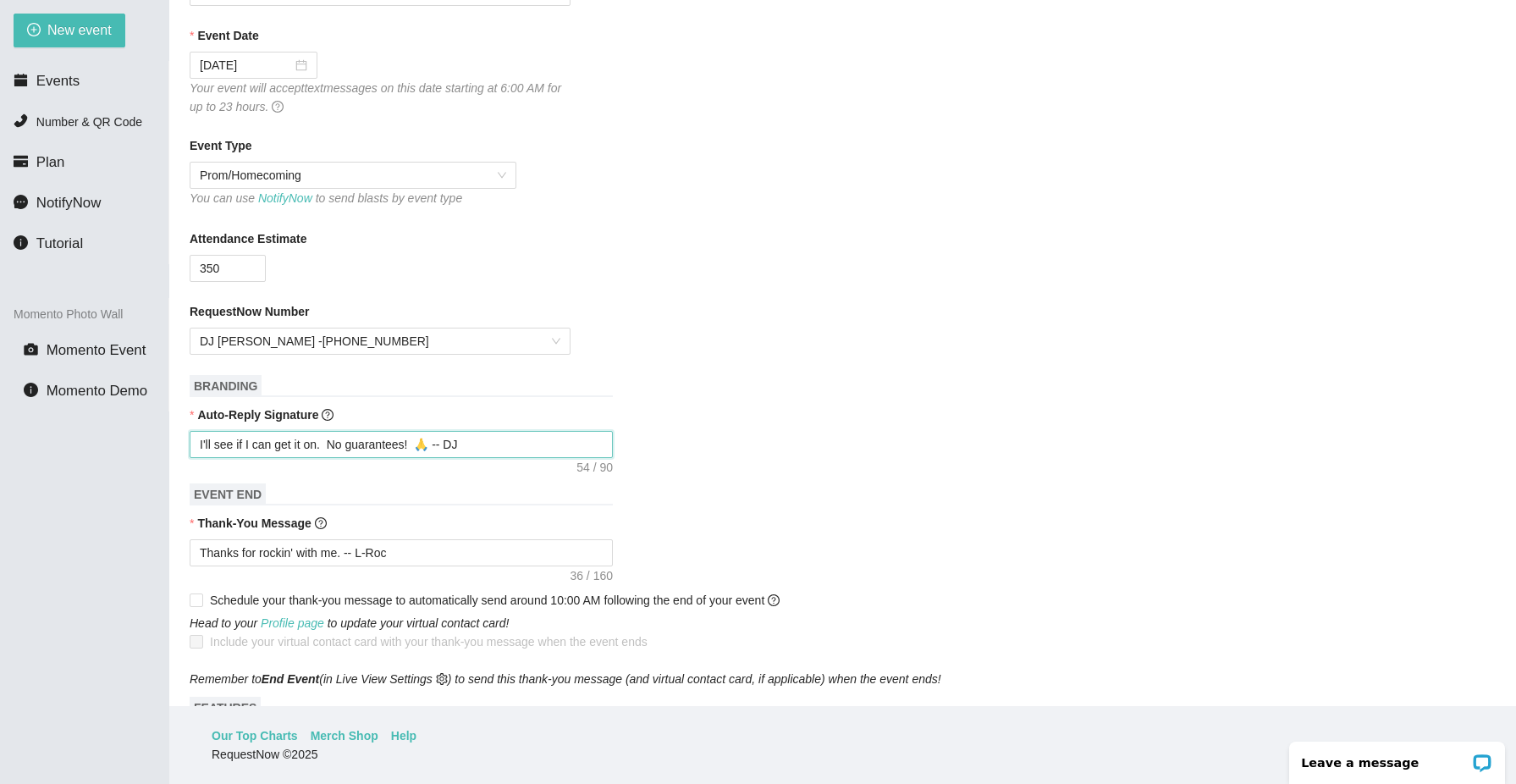
type textarea "I'll see if I can get it on. No guarantees! 🙏 -- DJ C"
type textarea "I'll see if I can get it on. No guarantees! 🙏 -- DJ Ch"
type textarea "I'll see if I can get it on. No guarantees! 🙏 -- DJ Chr"
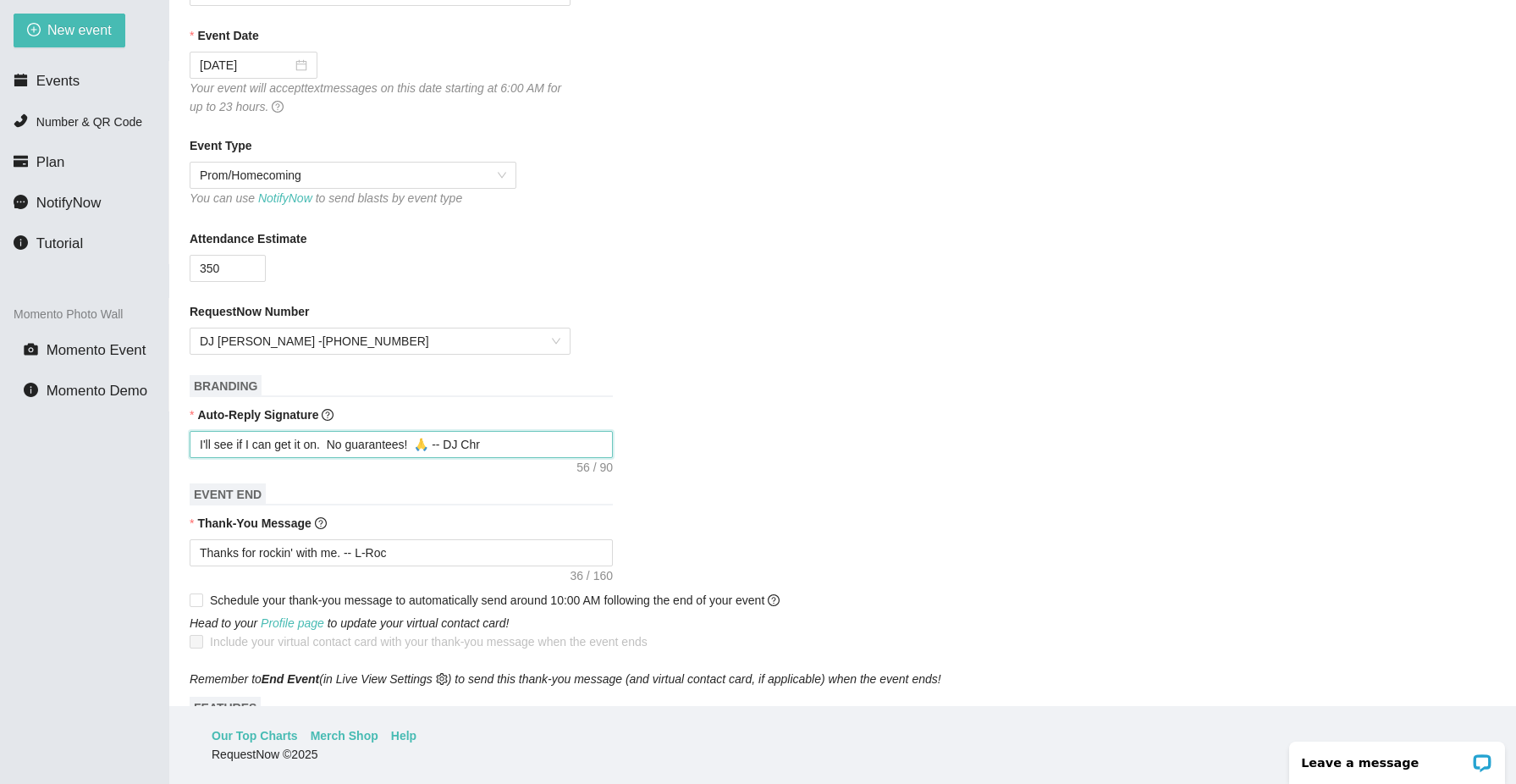
type textarea "I'll see if I can get it on. No guarantees! 🙏 -- DJ Chri"
type textarea "I'll see if I can get it on. No guarantees! 🙏 -- DJ Chris"
click at [385, 554] on textarea "Thanks for rockin' with me. -- L-Roc" at bounding box center [401, 552] width 423 height 27
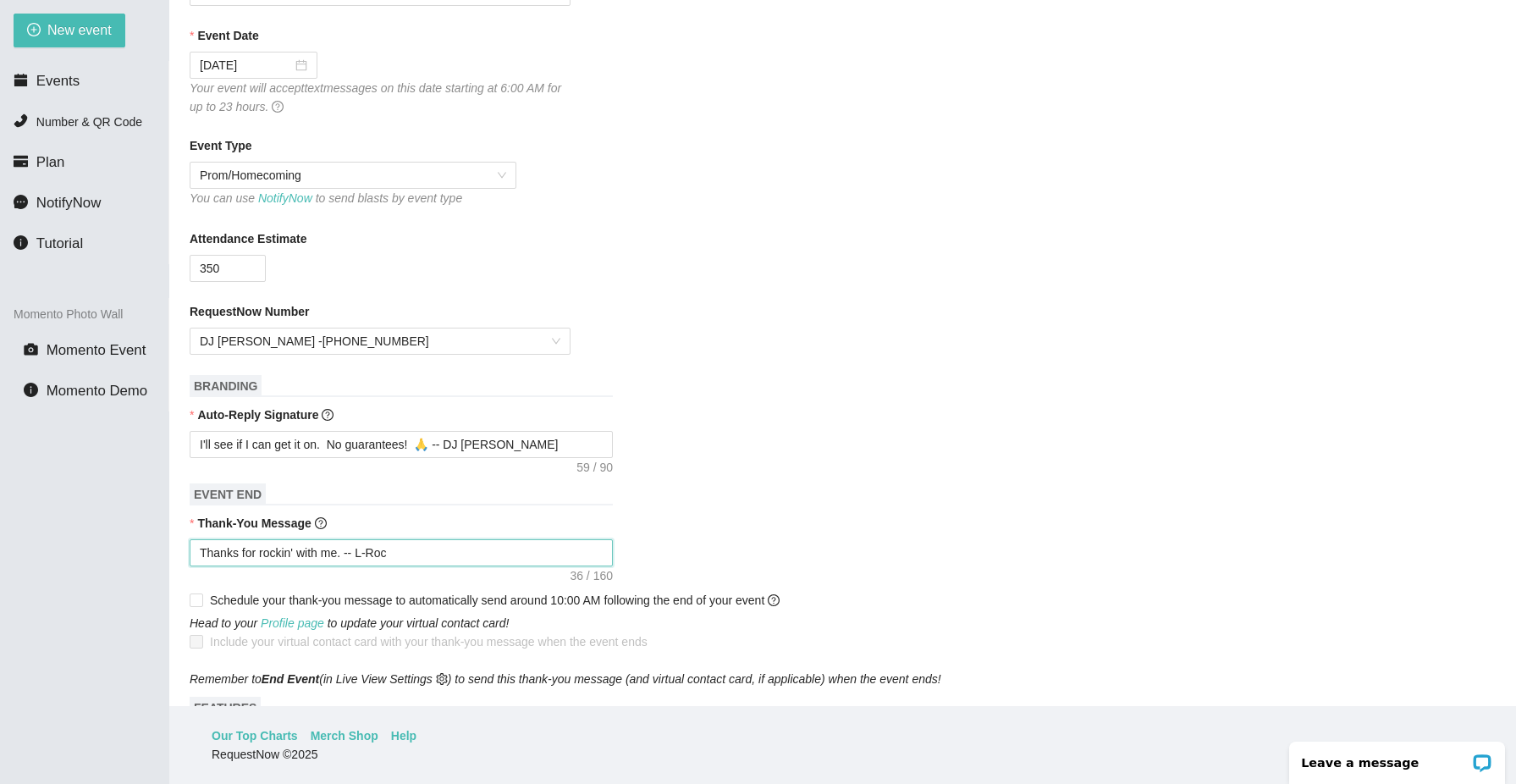
click at [385, 554] on textarea "Thanks for rockin' with me. -- L-Roc" at bounding box center [401, 552] width 423 height 27
type textarea "Thanks for rockin' with me. -- L-"
type textarea "Thanks for rockin' with me. -- L"
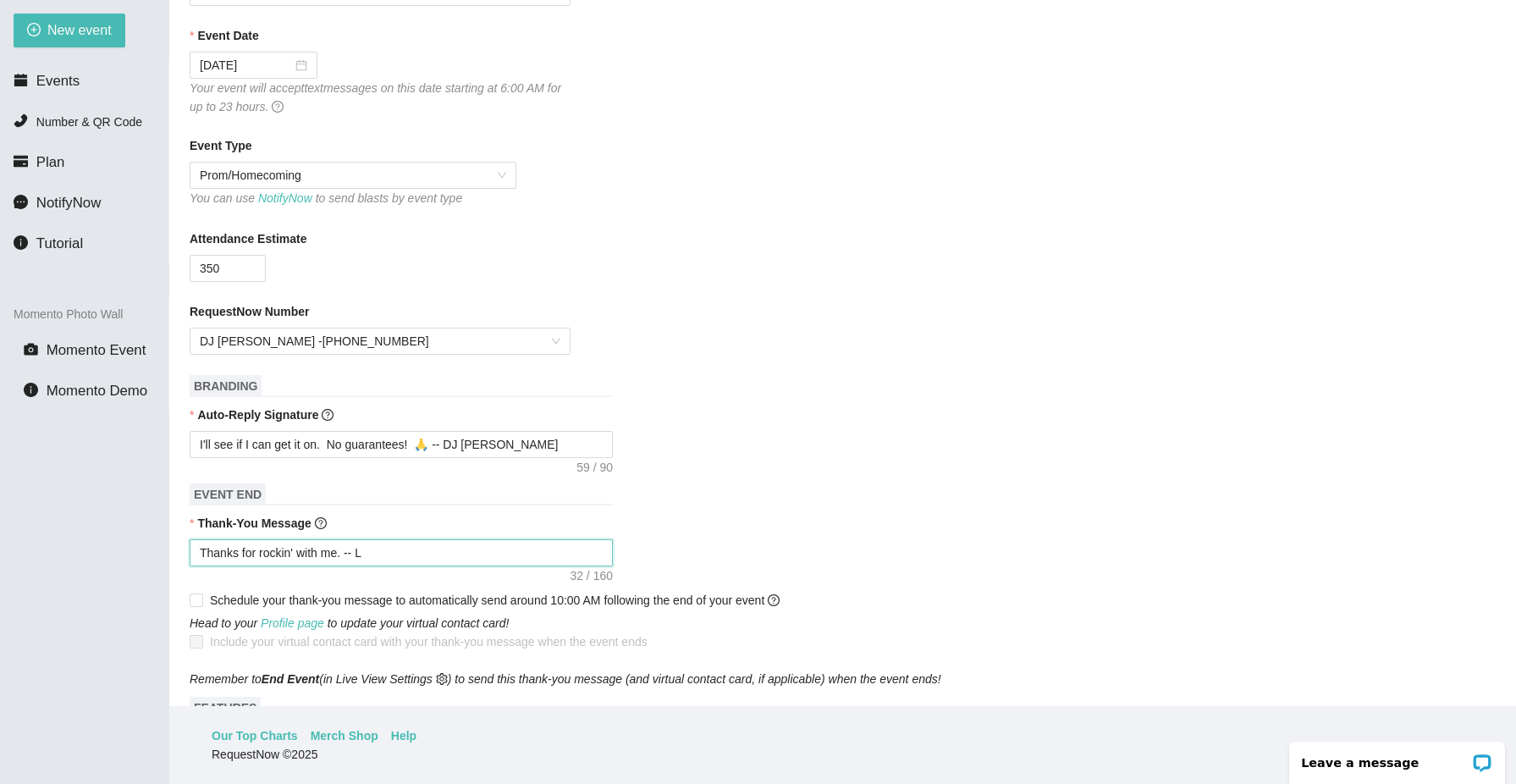
type textarea "Thanks for rockin' with me. --"
type textarea "Thanks for rockin' with me. -- D"
type textarea "Thanks for rockin' with me. -- DJ"
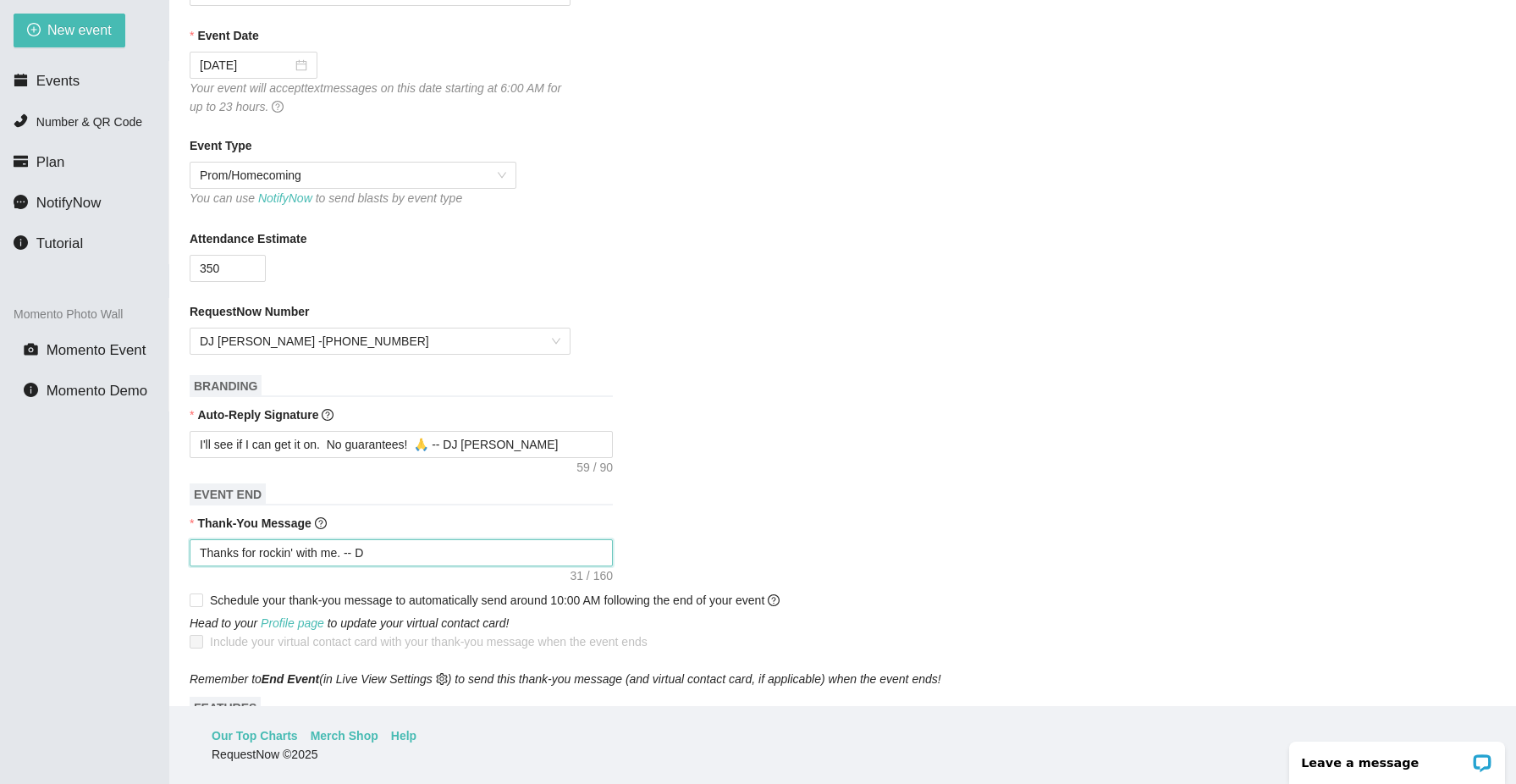
type textarea "Thanks for rockin' with me. -- DJ"
type textarea "Thanks for rockin' with me. -- DJ C"
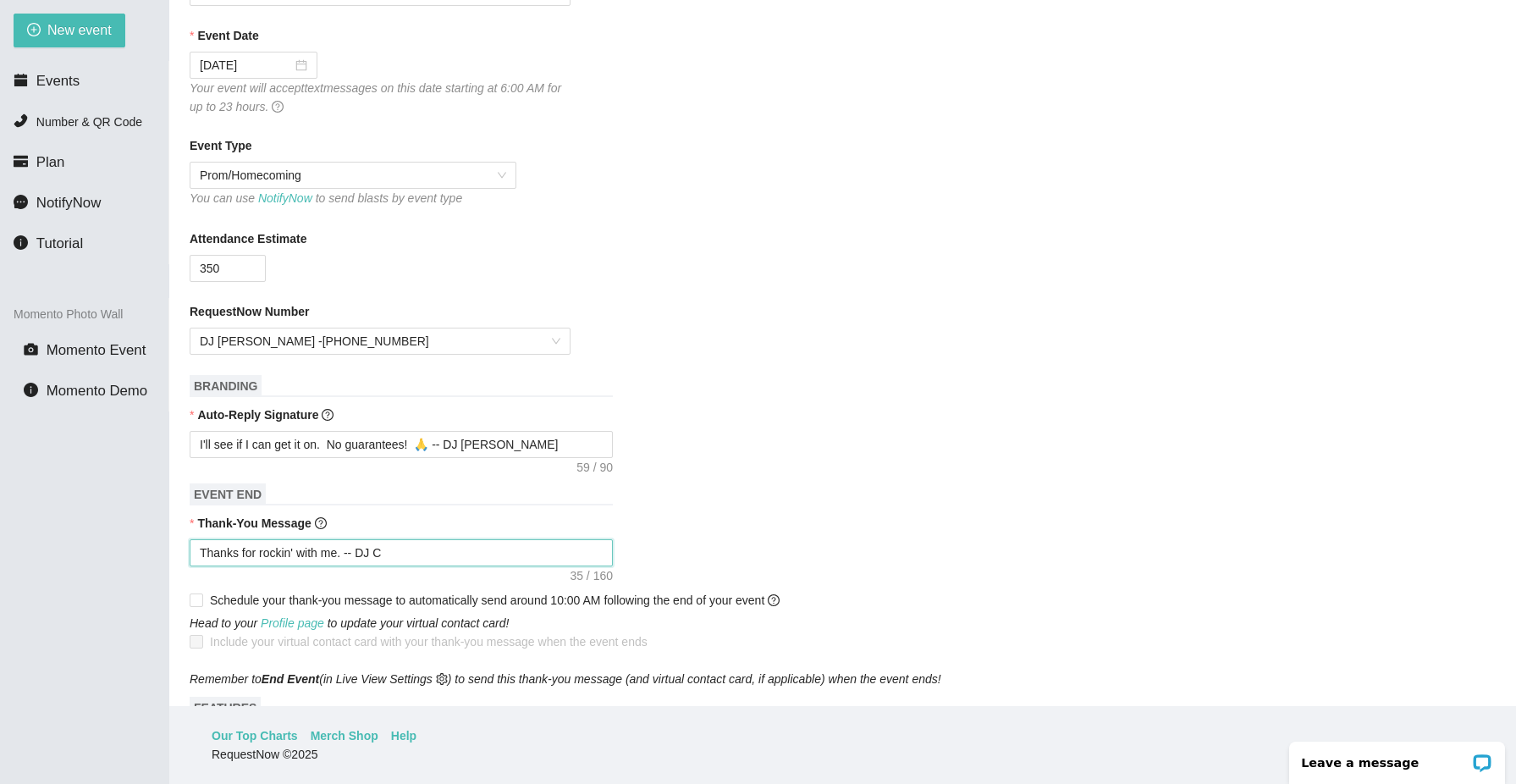
type textarea "Thanks for rockin' with me. -- DJ Ch"
type textarea "Thanks for rockin' with me. -- DJ Chr"
type textarea "Thanks for rockin' with me. -- DJ Chri"
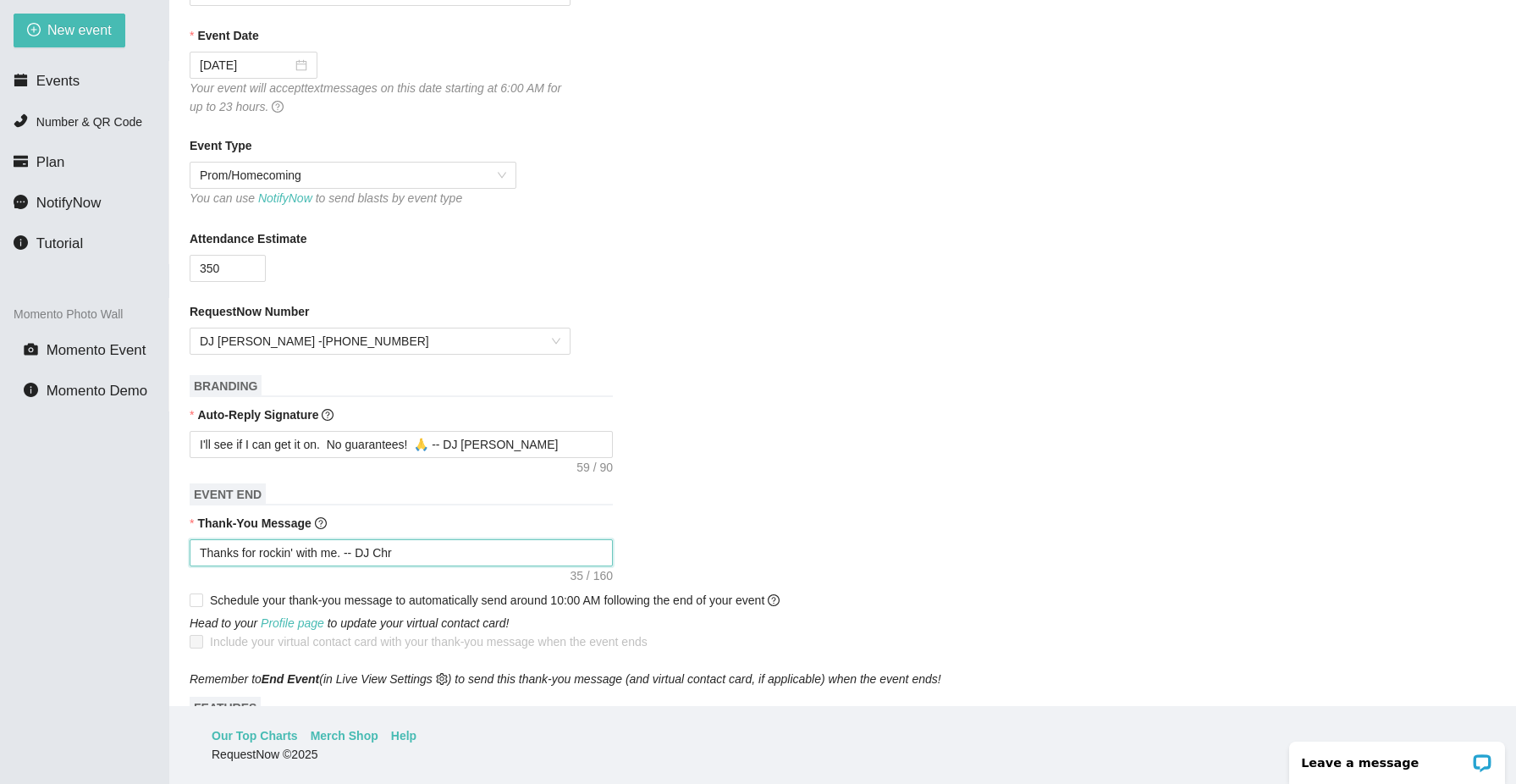
type textarea "Thanks for rockin' with me. -- DJ Chri"
type textarea "Thanks for rockin' with me. -- DJ Chris"
click at [343, 549] on textarea "Thanks for rockin' with me. -- DJ Chris" at bounding box center [401, 552] width 423 height 27
type textarea "Thanks for rockin' with me . -- DJ Chris"
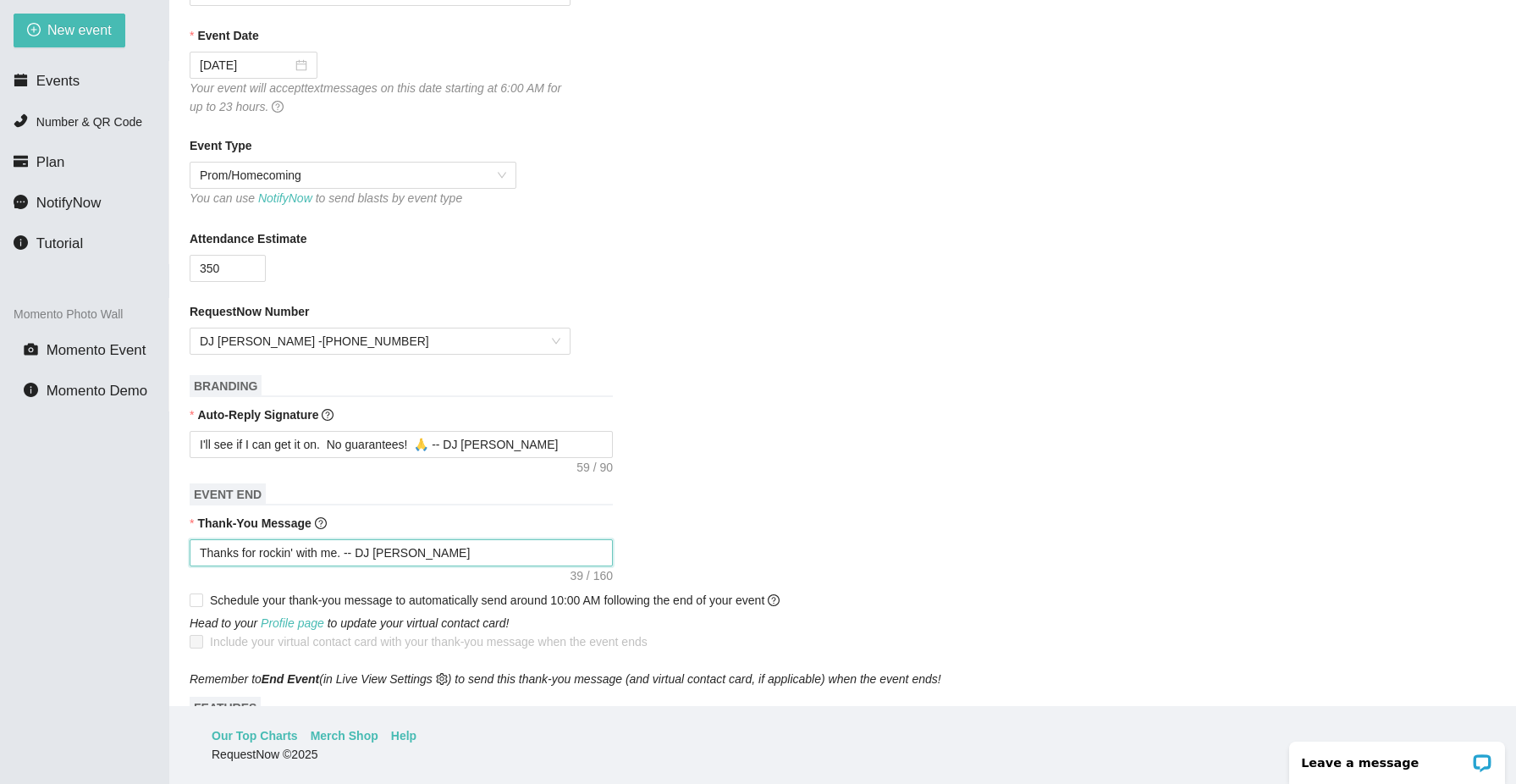
type textarea "Thanks for rockin' with me . -- DJ Chris"
type textarea "Thanks for rockin' with me a. -- DJ Chris"
type textarea "Thanks for rockin' with me at. -- DJ Chris"
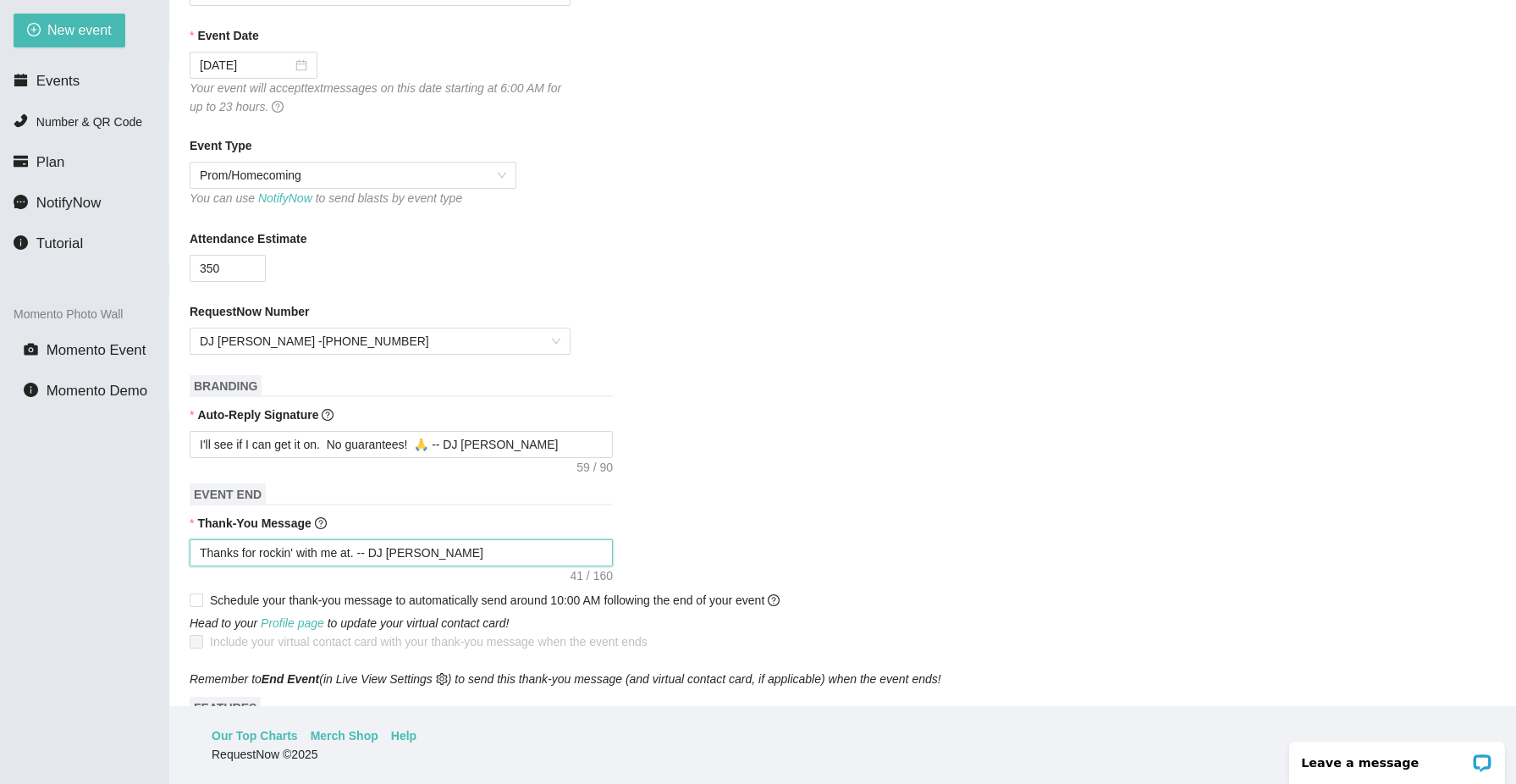
type textarea "Thanks for rockin' with me at . -- DJ Chris"
type textarea "Thanks for rockin' with me at H. -- DJ Chris"
type textarea "Thanks for rockin' with me at Ho. -- DJ Chris"
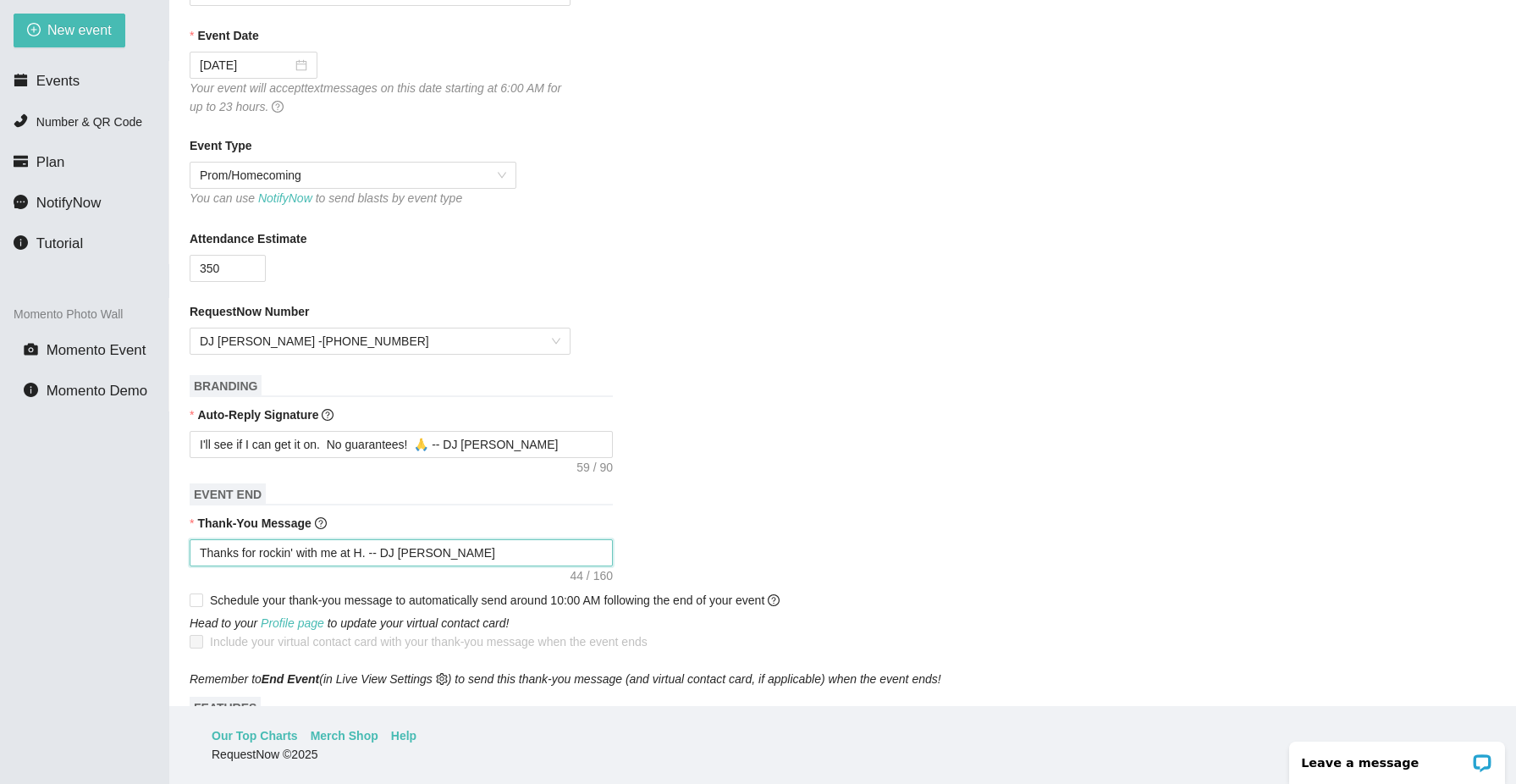
type textarea "Thanks for rockin' with me at Ho. -- DJ Chris"
type textarea "Thanks for rockin' with me at Hom. -- DJ Chris"
type textarea "Thanks for rockin' with me at Ho. -- DJ Chris"
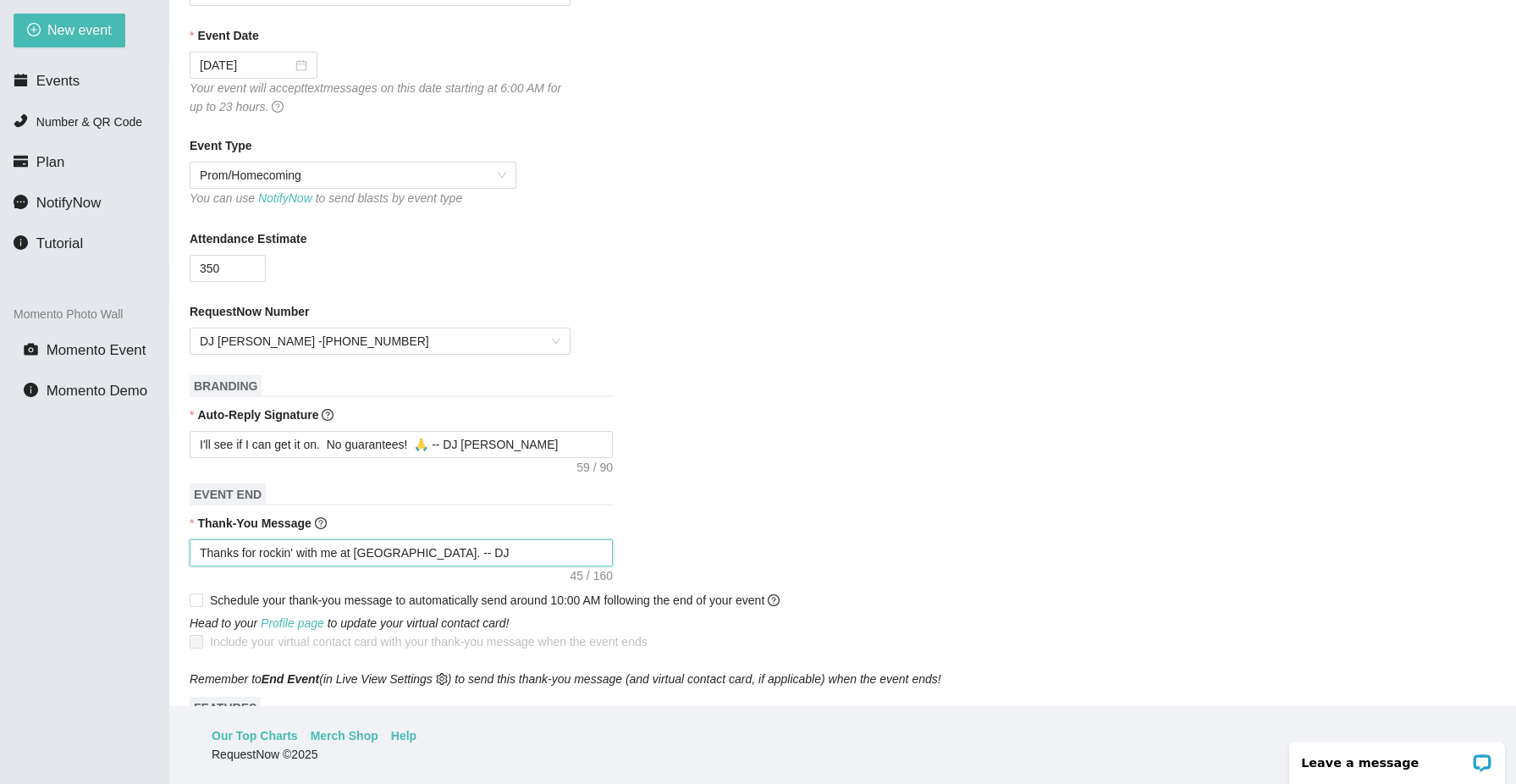
type textarea "Thanks for rockin' with me at H. -- DJ Chris"
type textarea "Thanks for rockin' with me at HO. -- DJ Chris"
type textarea "Thanks for rockin' with me at HOC. -- DJ Chris"
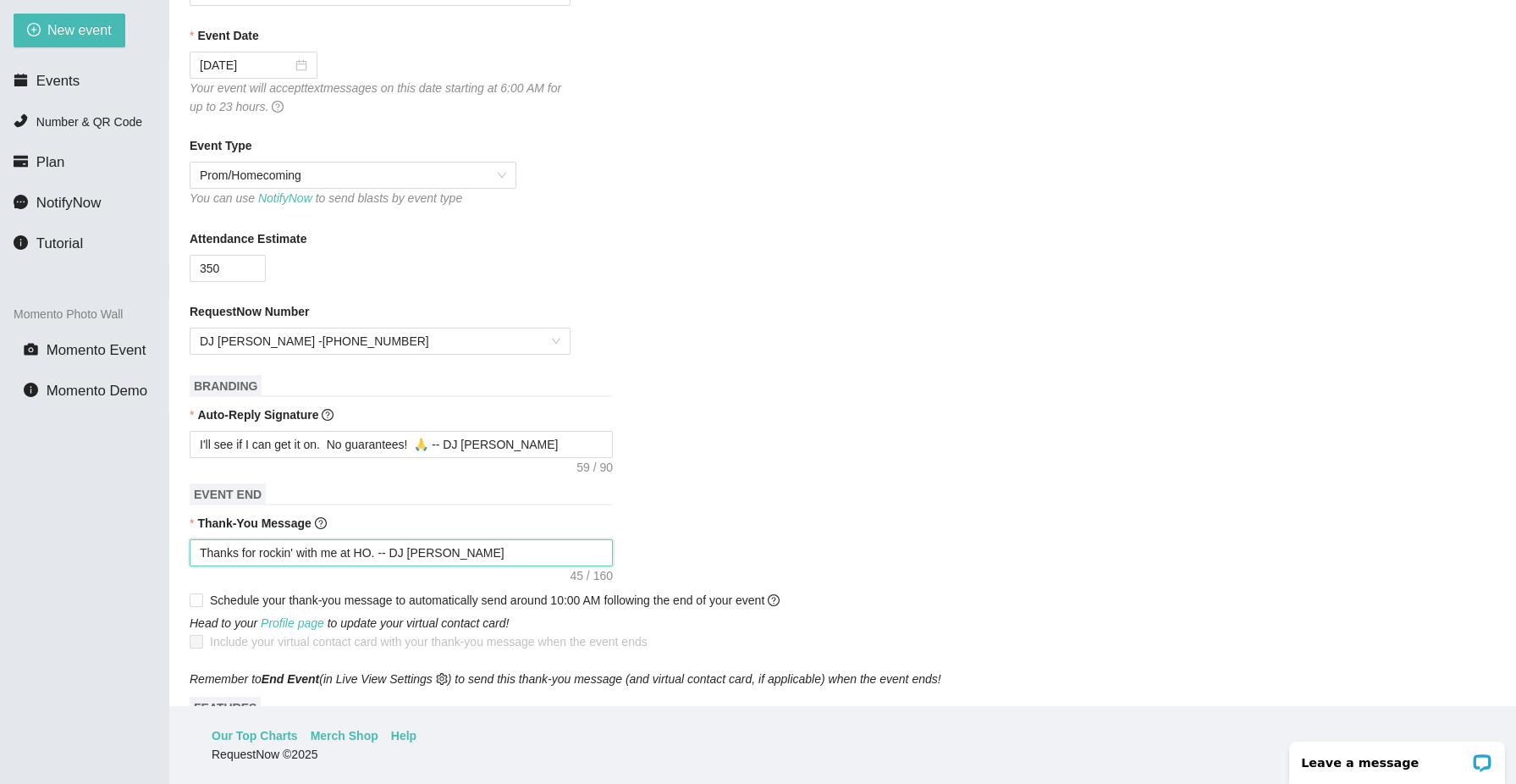
type textarea "Thanks for rockin' with me at HOC. -- DJ Chris"
type textarea "Thanks for rockin' with me at HOCO. -- DJ Chris"
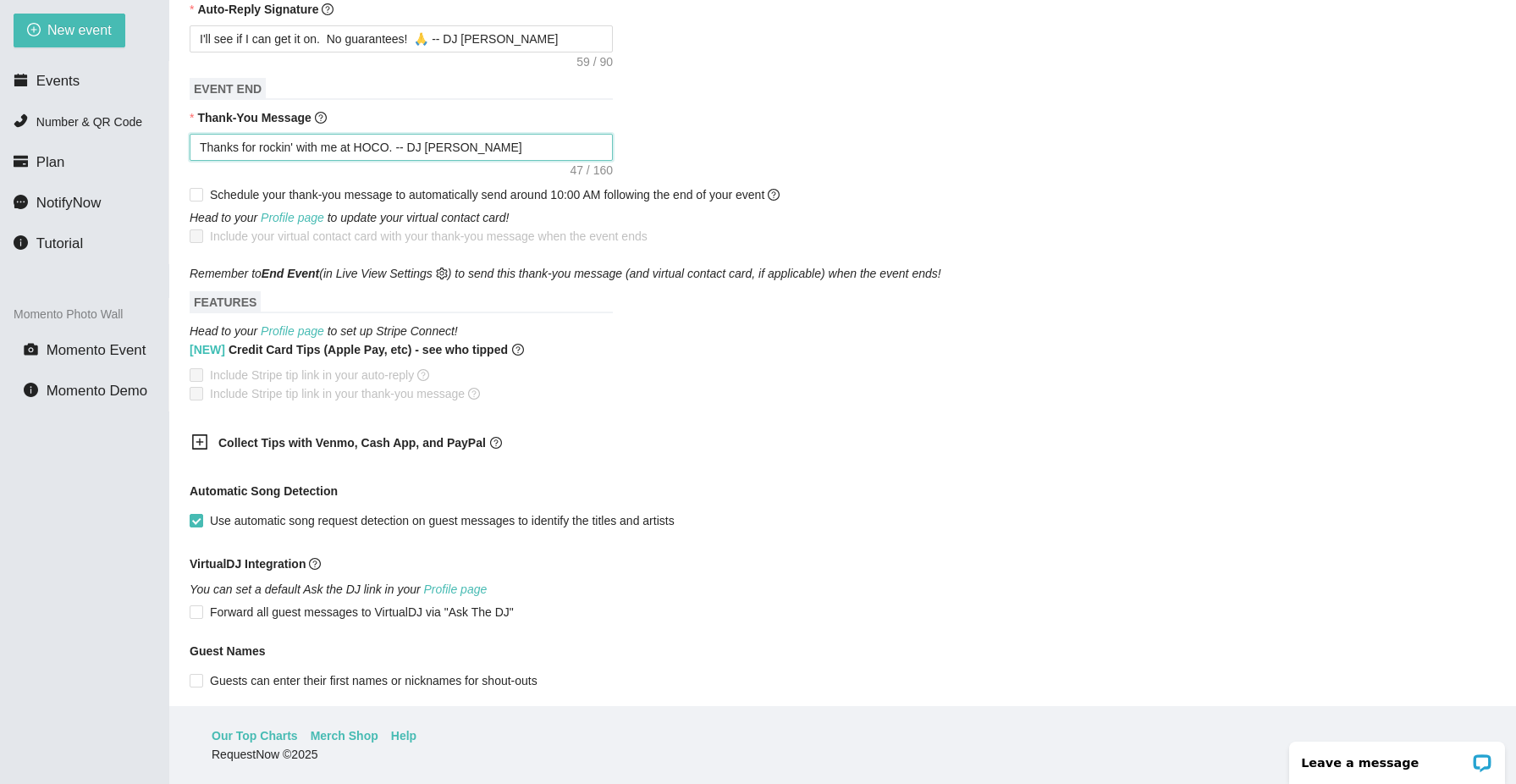
scroll to position [812, 0]
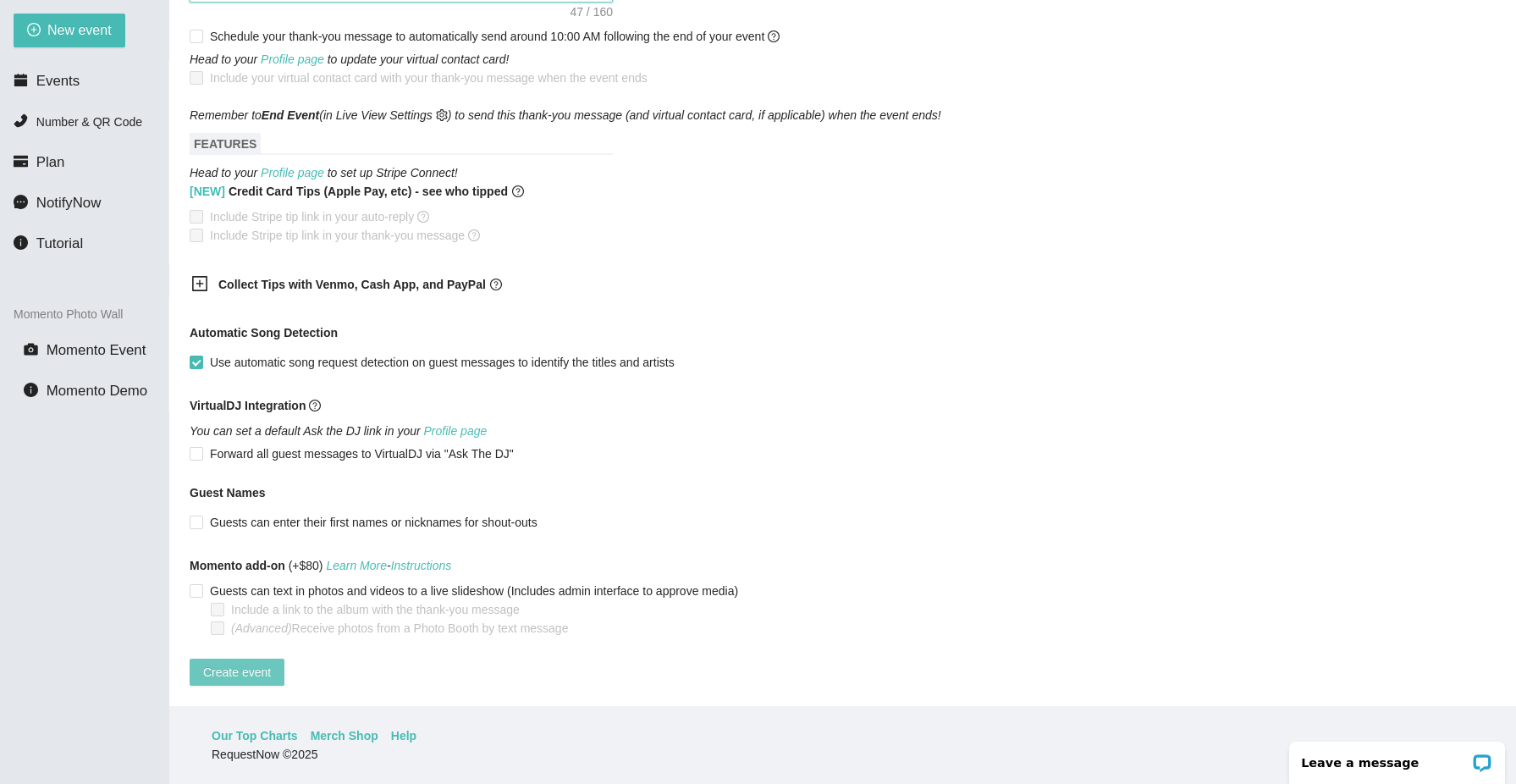
type textarea "Thanks for rockin' with me at HOCO. -- DJ Chris"
click at [261, 663] on span "Create event" at bounding box center [237, 672] width 68 height 18
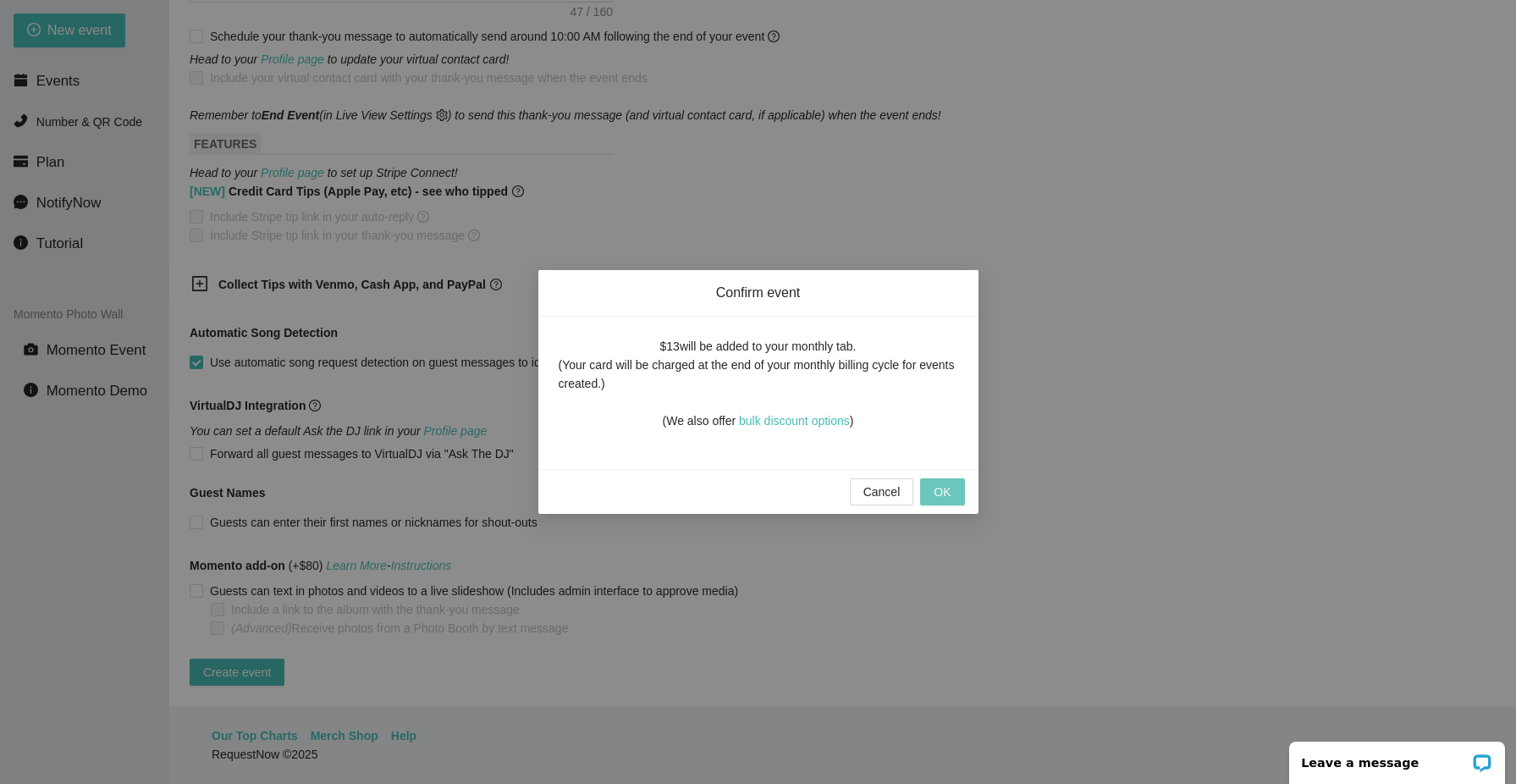
click at [945, 491] on span "OK" at bounding box center [942, 491] width 17 height 18
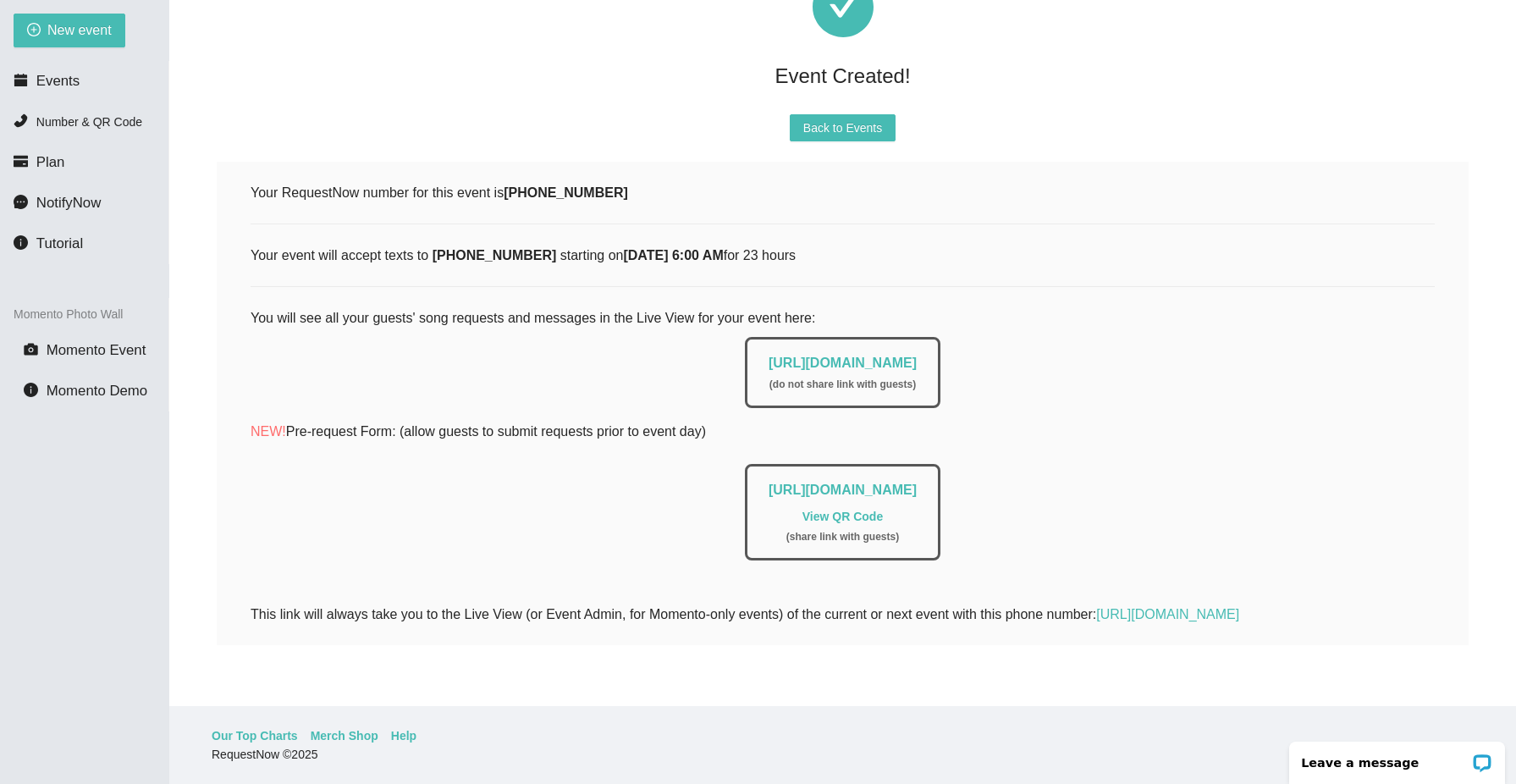
scroll to position [144, 0]
